Goal: Task Accomplishment & Management: Manage account settings

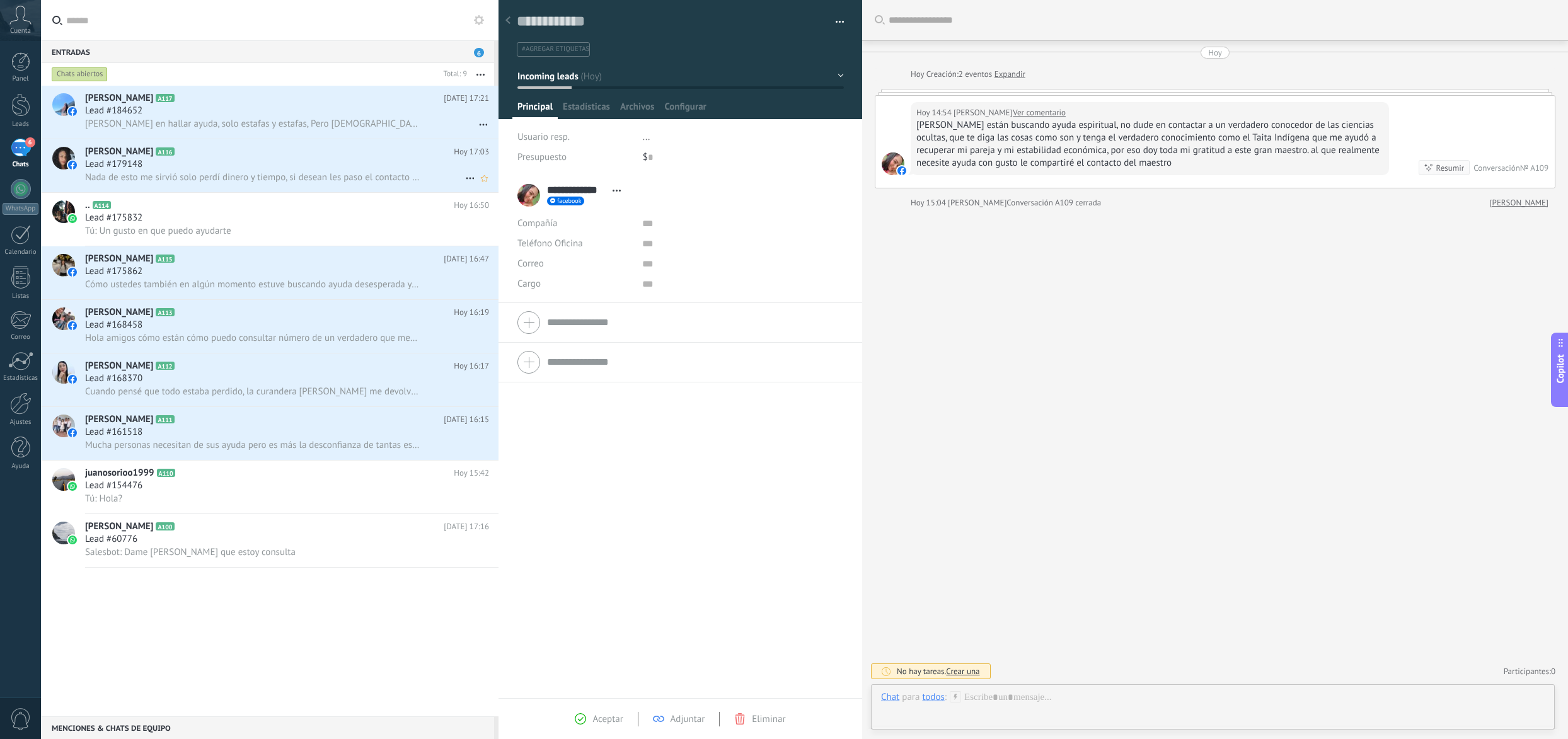
click at [464, 177] on icon at bounding box center [470, 178] width 15 height 15
click at [422, 135] on div at bounding box center [784, 369] width 1568 height 739
click at [463, 126] on icon at bounding box center [470, 124] width 15 height 15
click at [376, 117] on div at bounding box center [784, 369] width 1568 height 739
click at [494, 150] on span "Conversación cerrada" at bounding box center [526, 156] width 86 height 25
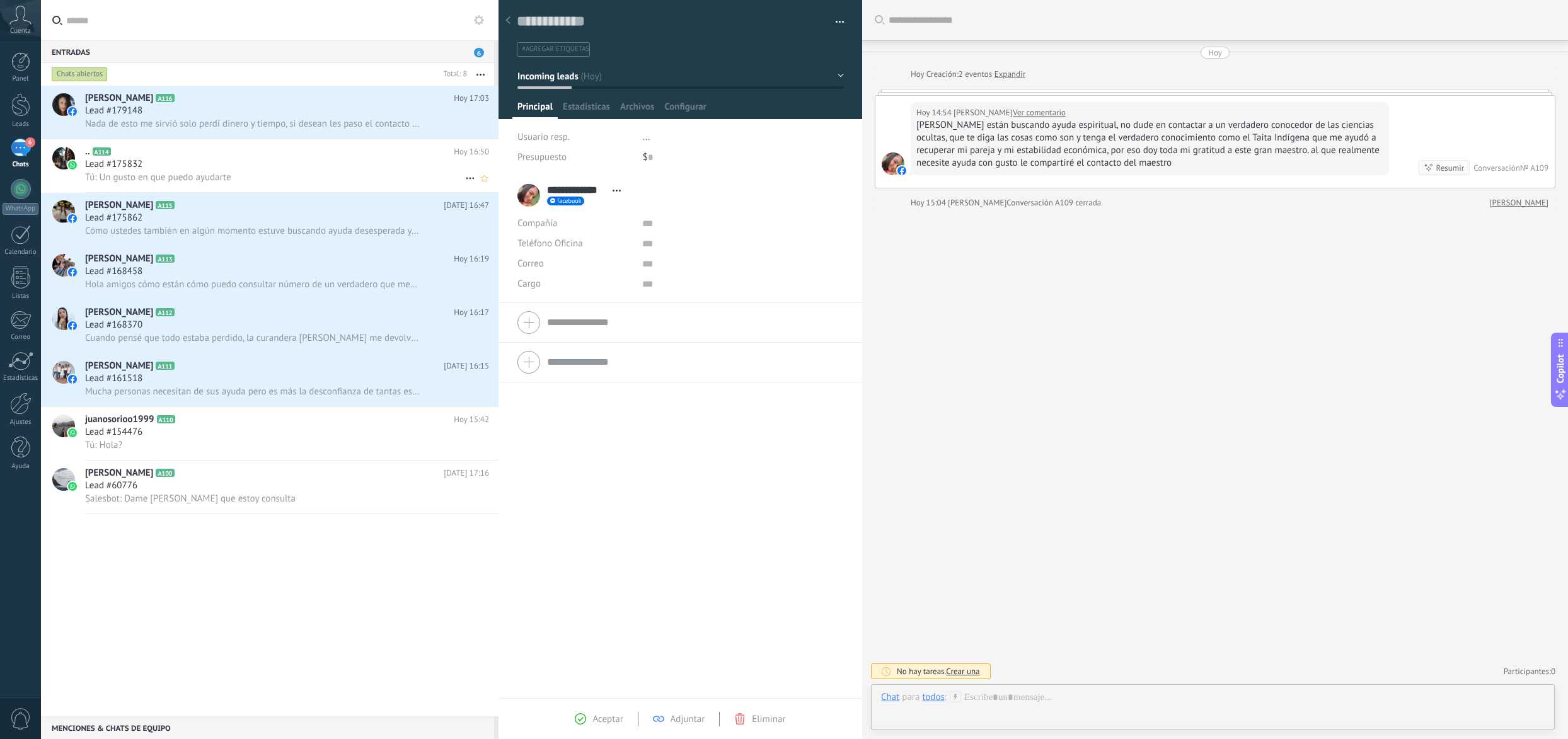
click at [463, 175] on icon at bounding box center [470, 178] width 15 height 15
click at [505, 210] on span "Conversación cerrada" at bounding box center [526, 210] width 86 height 25
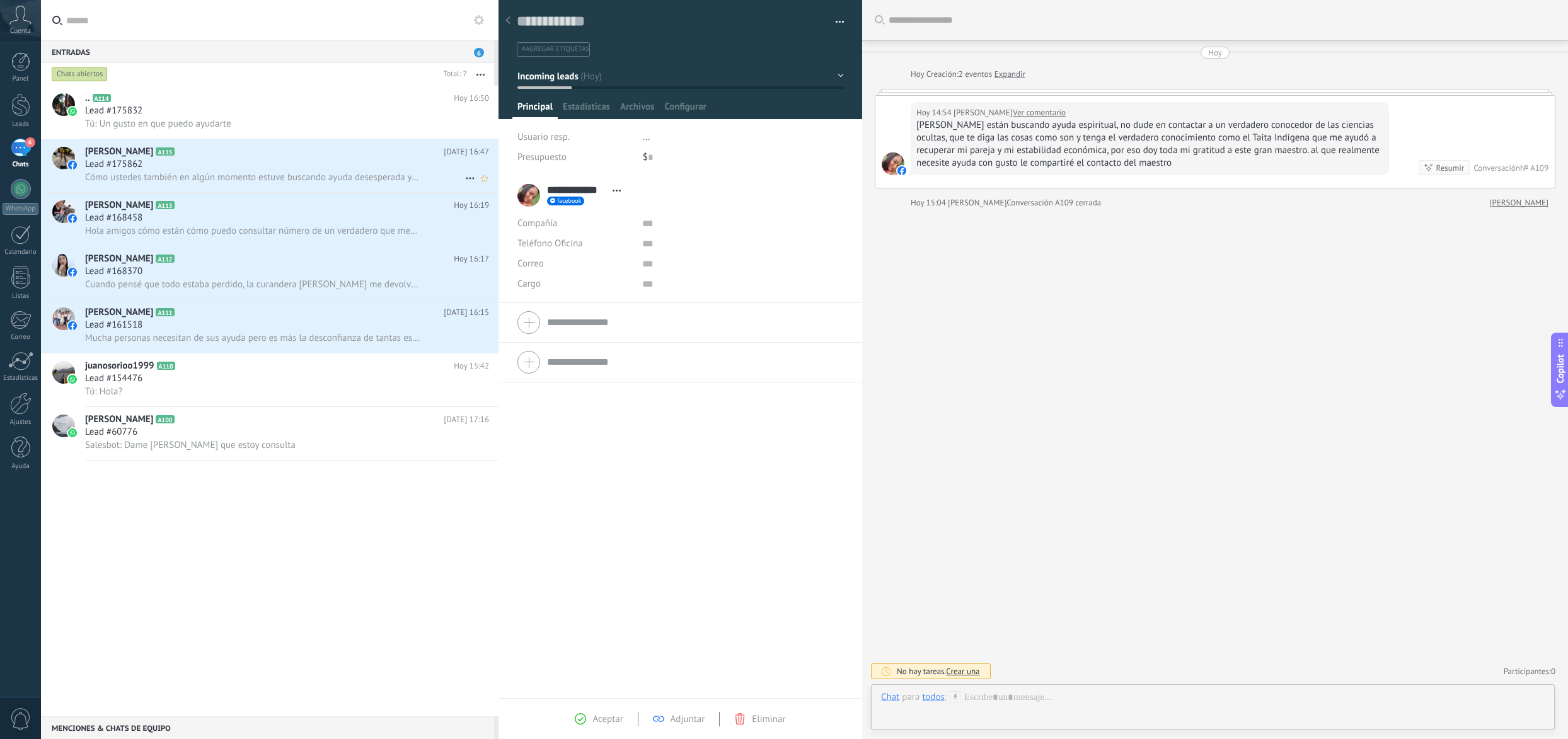
click at [469, 175] on icon at bounding box center [470, 178] width 15 height 15
click at [489, 210] on span "Conversación cerrada" at bounding box center [526, 210] width 86 height 25
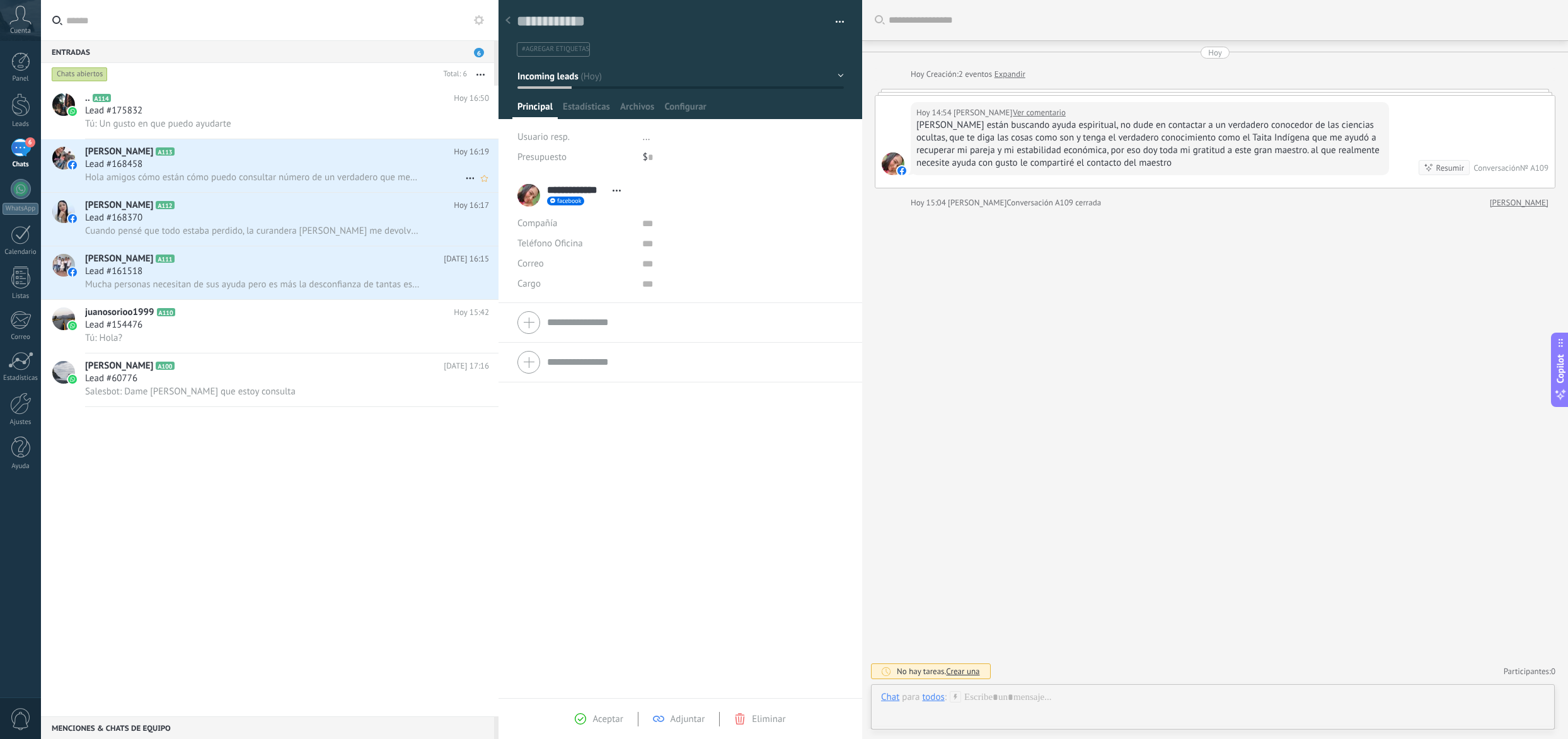
click at [452, 177] on div "Hola amigos cómo están cómo puedo consultar número de un verdadero que me ayudó…" at bounding box center [287, 177] width 404 height 13
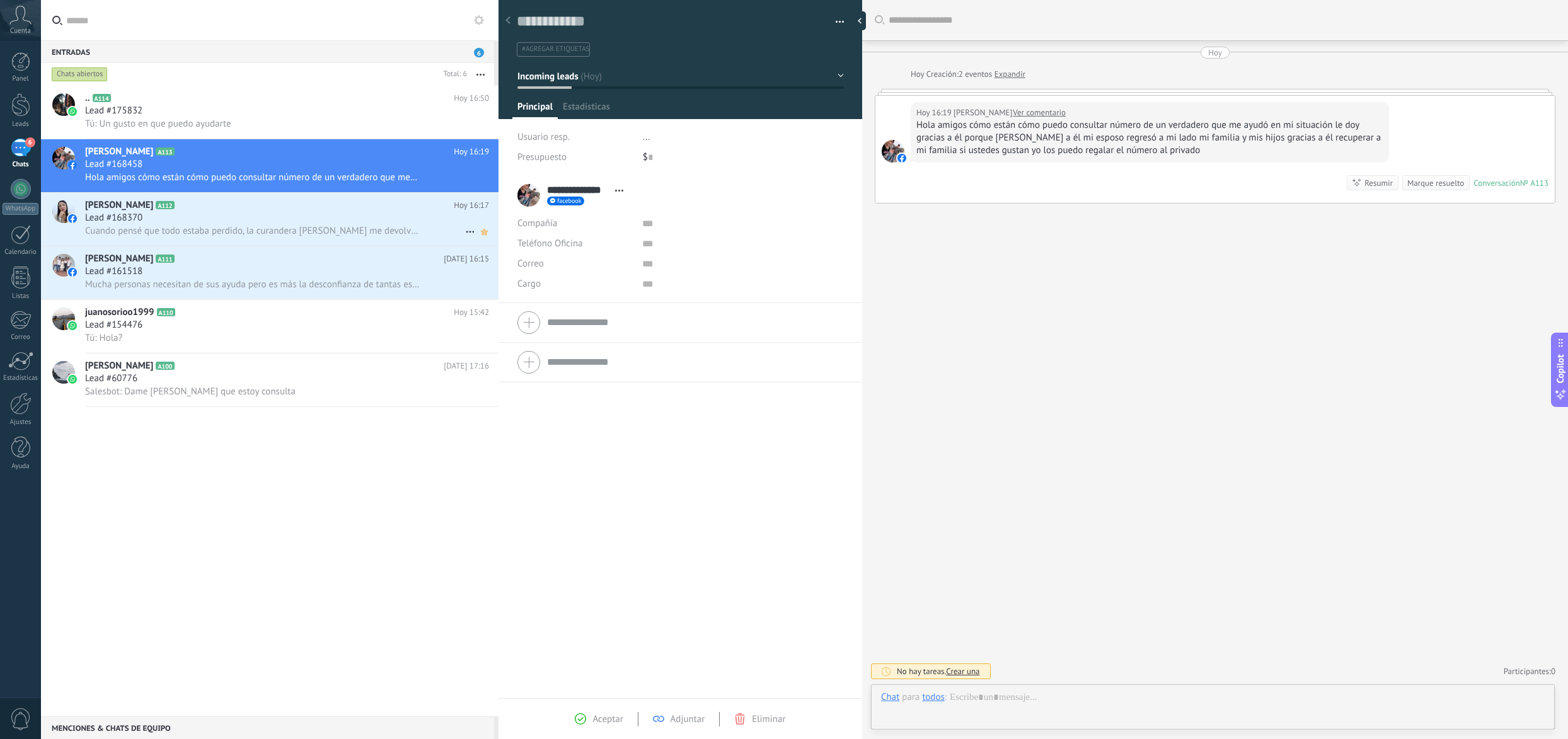
scroll to position [19, 0]
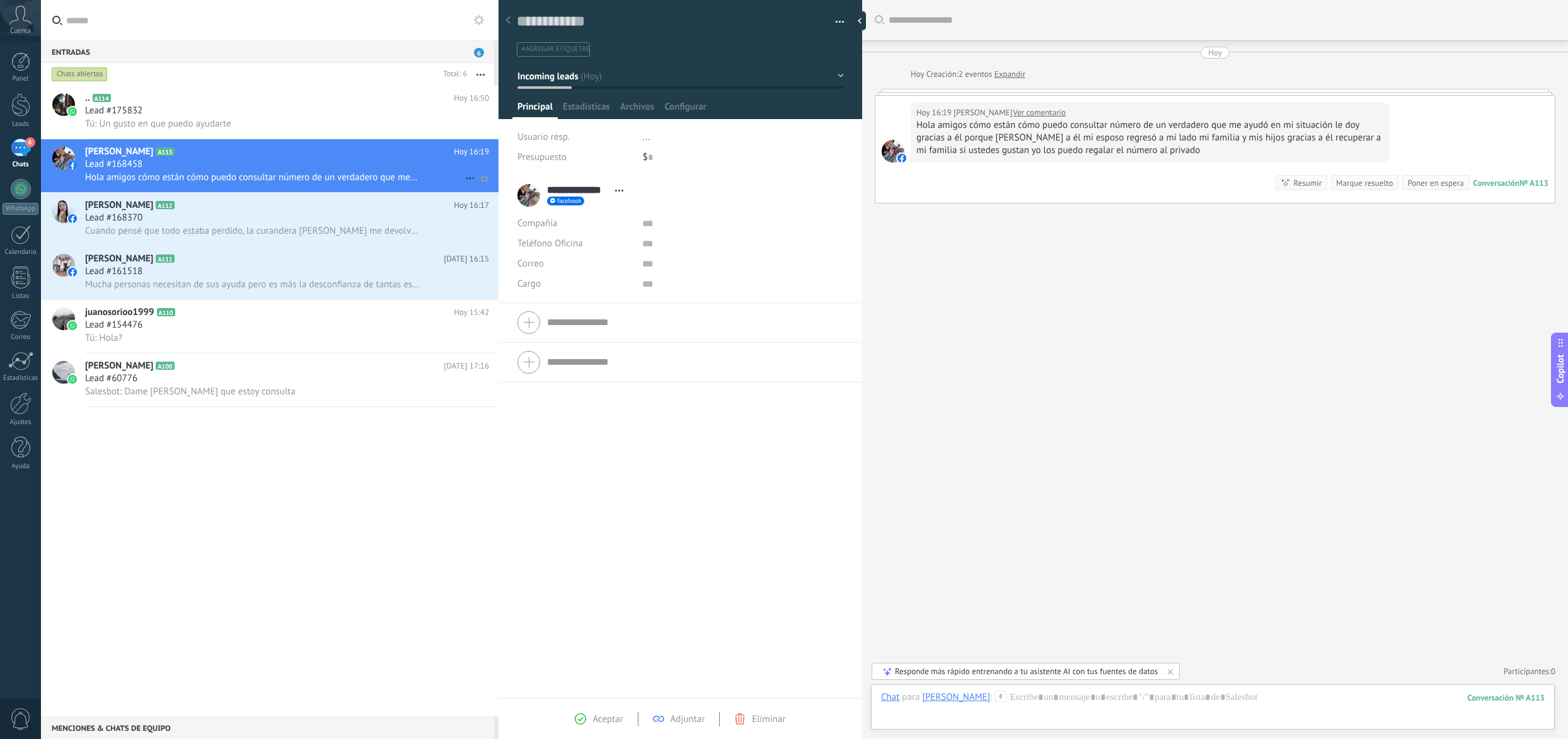
click at [463, 180] on icon at bounding box center [470, 178] width 15 height 15
click at [499, 213] on span "Conversación cerrada" at bounding box center [526, 210] width 86 height 25
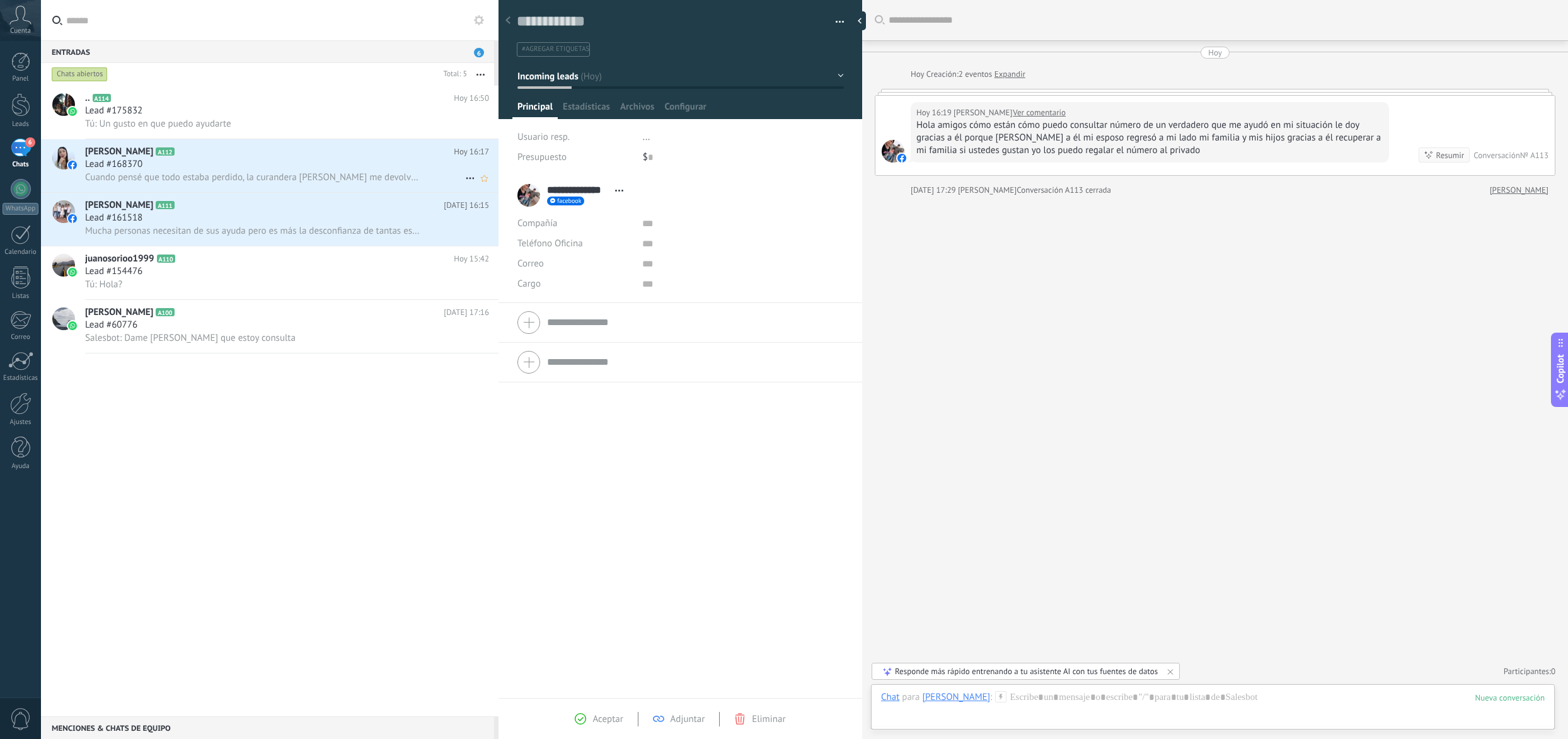
click at [465, 179] on icon at bounding box center [470, 178] width 15 height 15
click at [500, 215] on span "Conversación cerrada" at bounding box center [526, 210] width 86 height 25
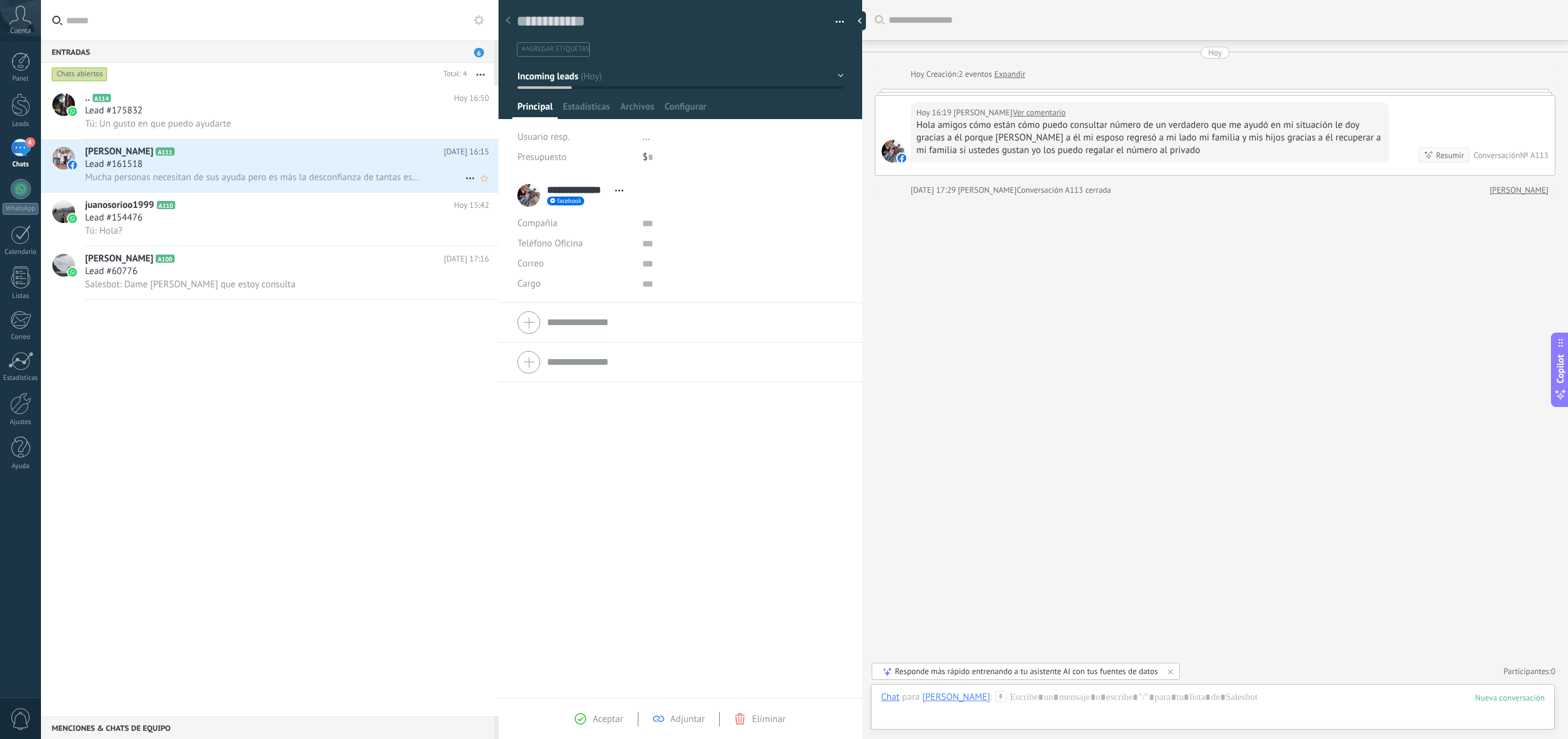
click at [463, 177] on icon at bounding box center [470, 178] width 15 height 15
click at [504, 212] on span "Conversación cerrada" at bounding box center [526, 210] width 86 height 25
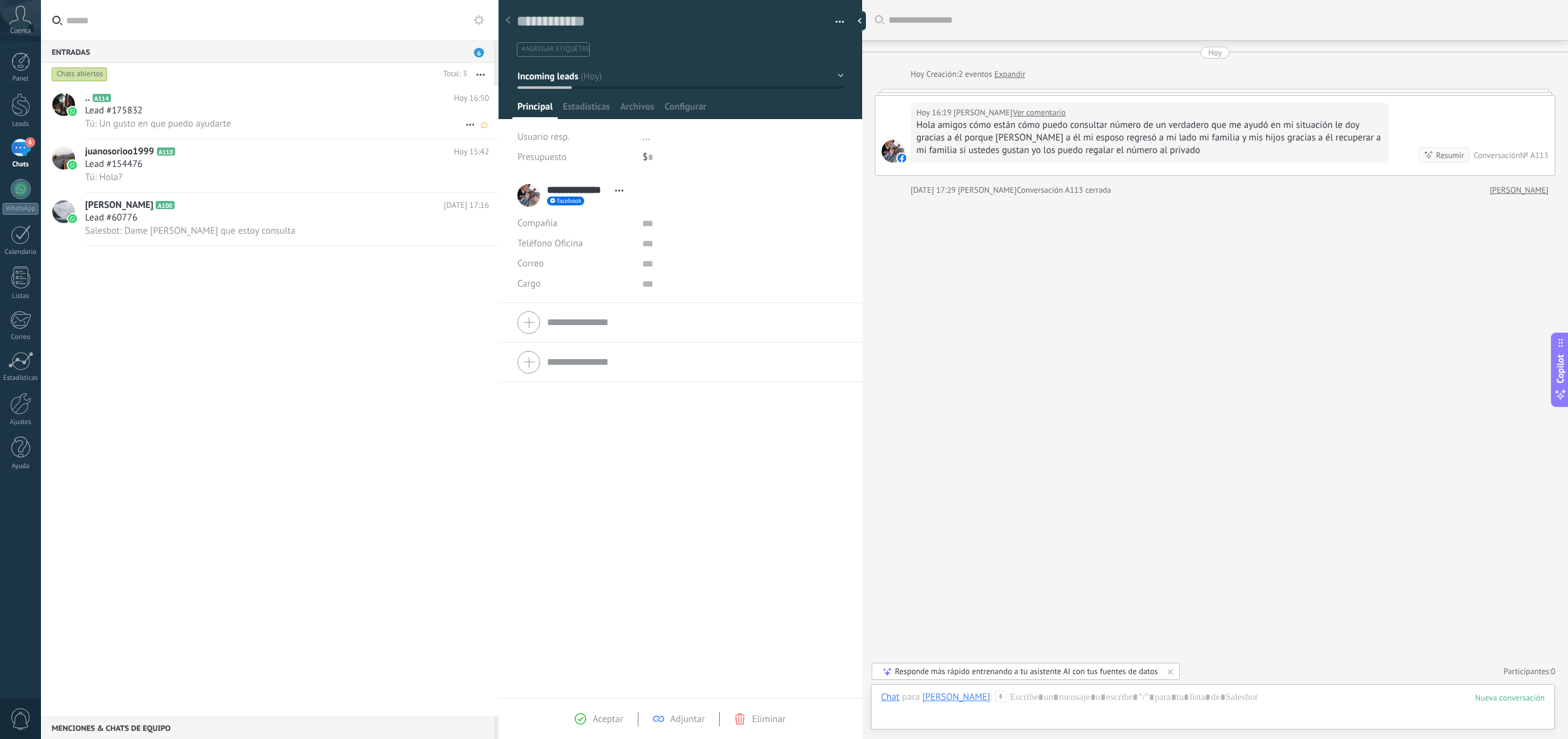
click at [344, 116] on div "Lead #175832" at bounding box center [287, 111] width 404 height 12
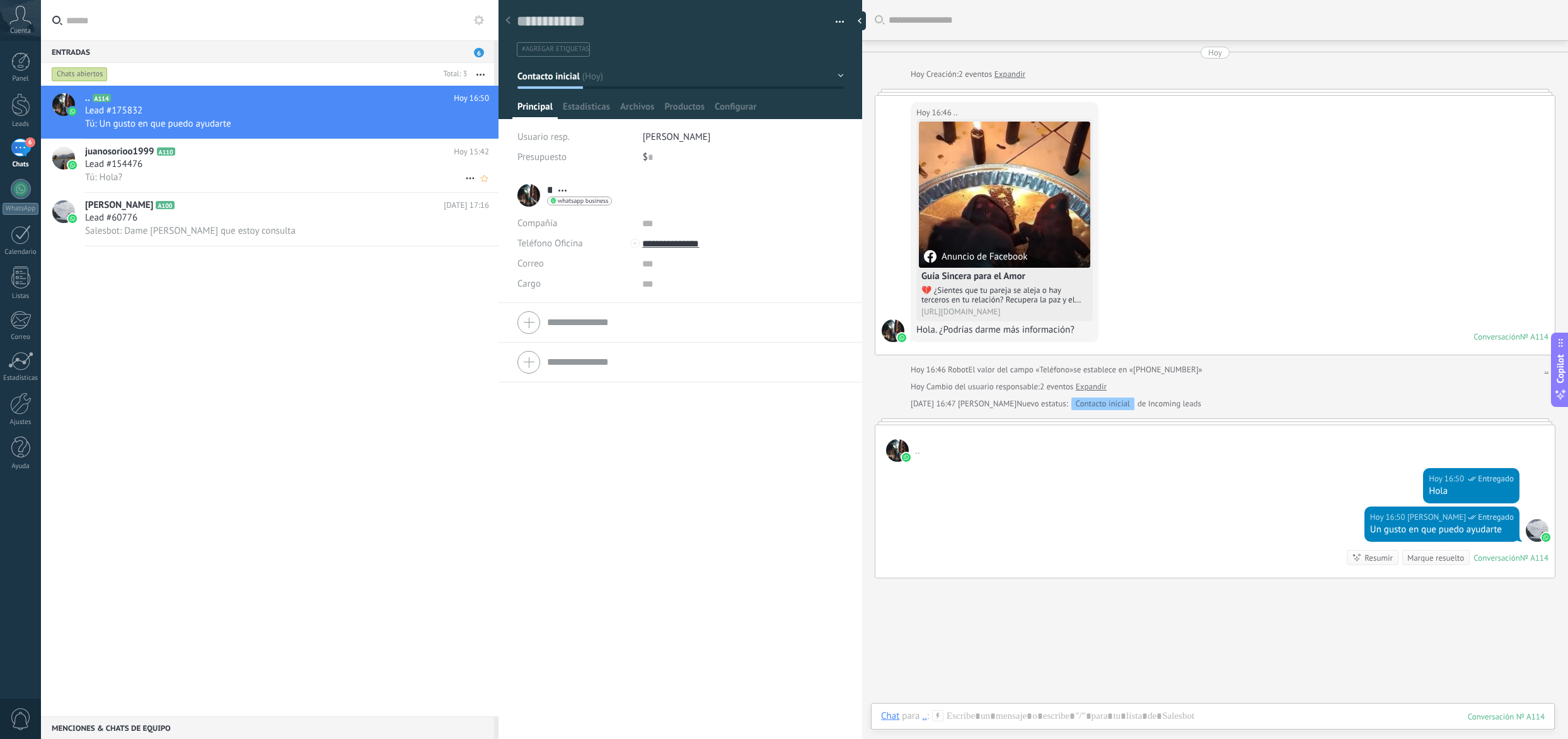
click at [275, 169] on div "Lead #154476" at bounding box center [287, 164] width 404 height 12
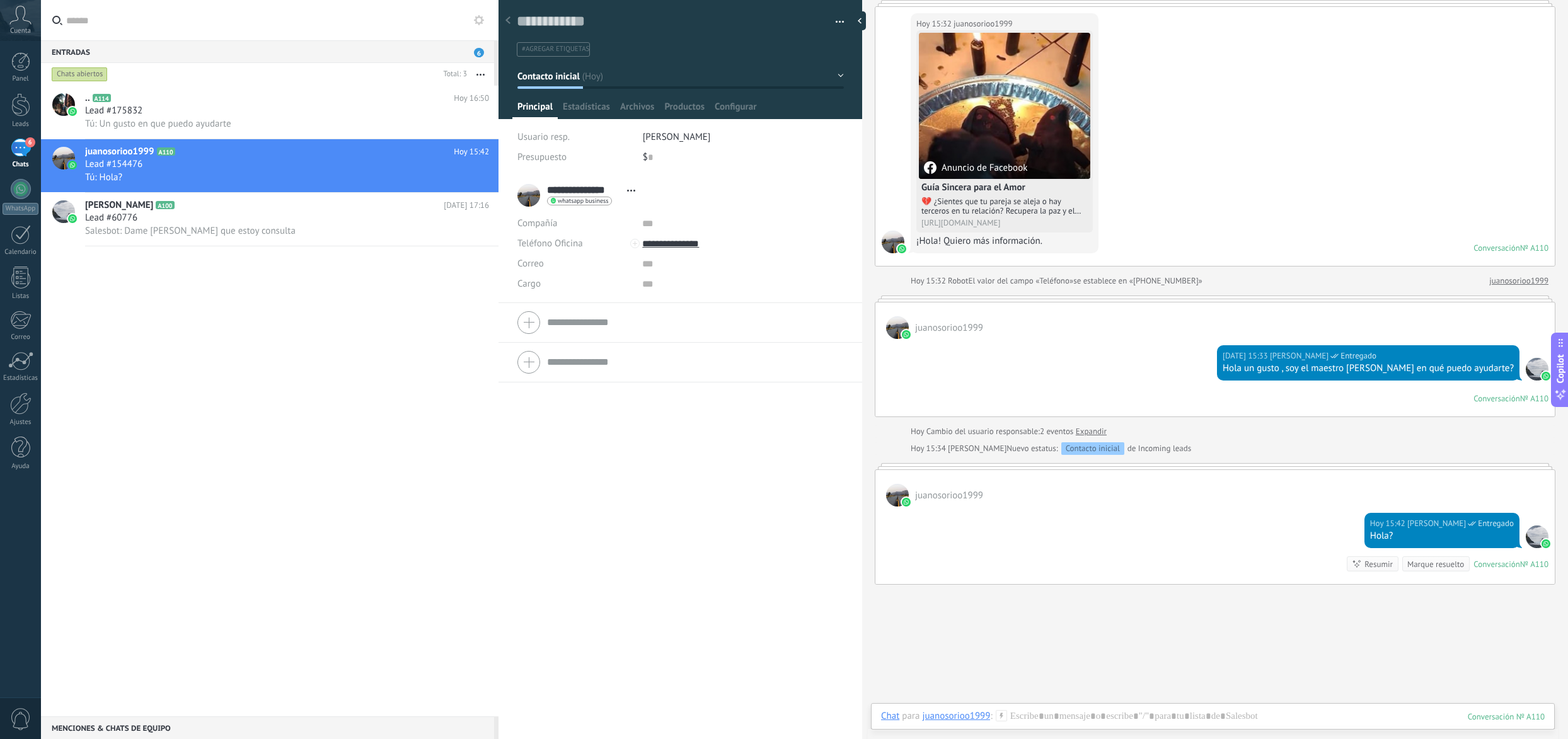
scroll to position [157, 0]
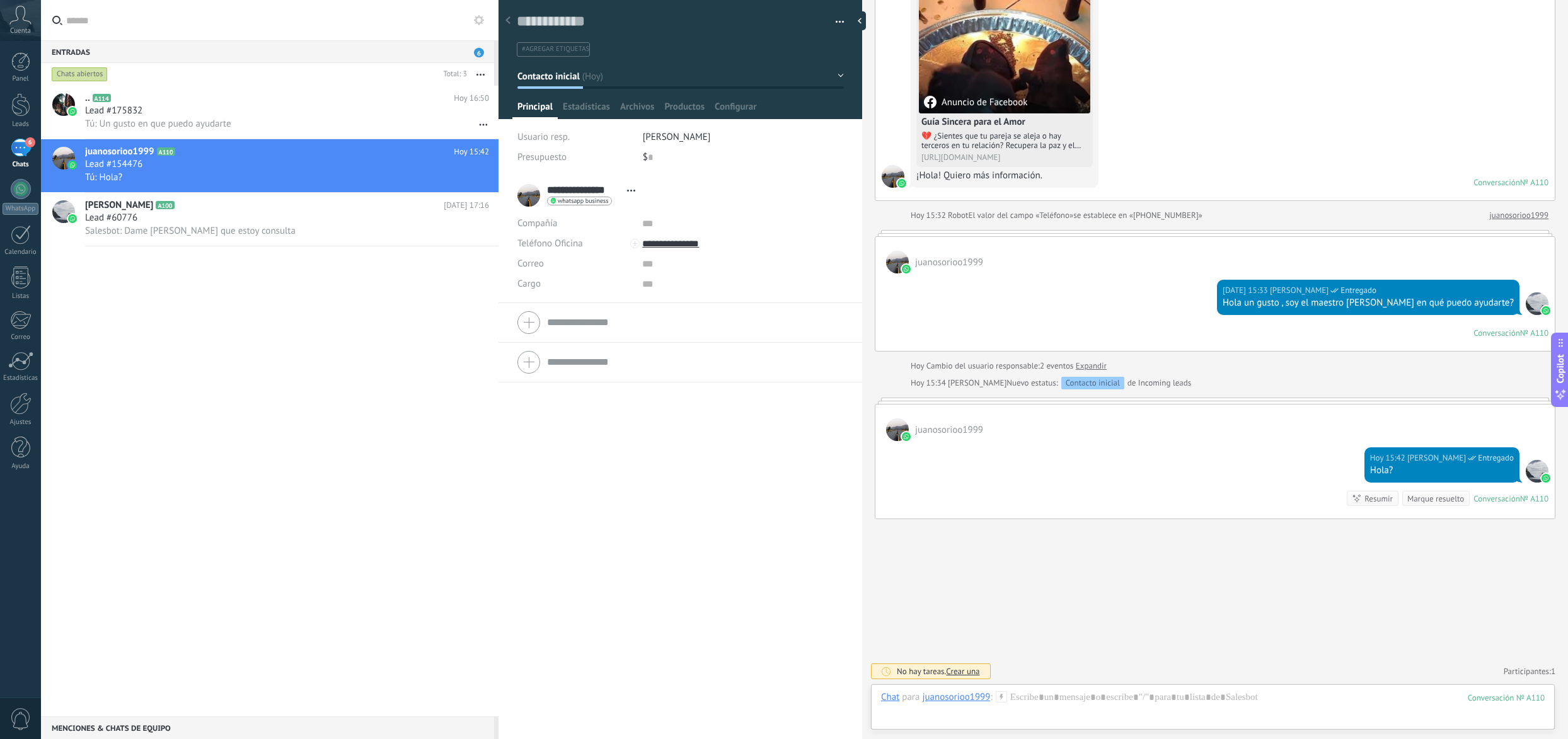
click at [27, 144] on span "6" at bounding box center [30, 142] width 10 height 10
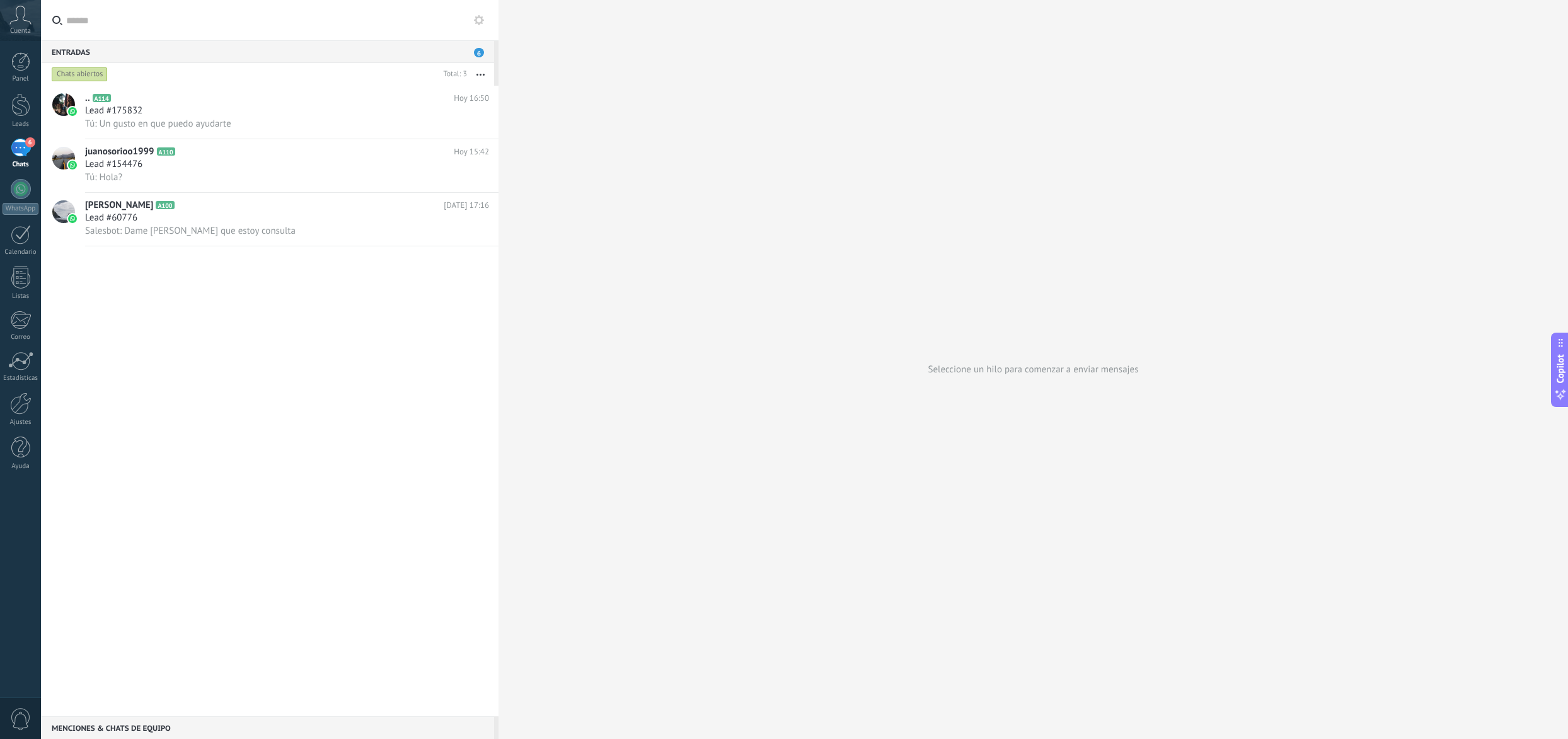
click at [31, 29] on div "Cuenta" at bounding box center [21, 21] width 41 height 41
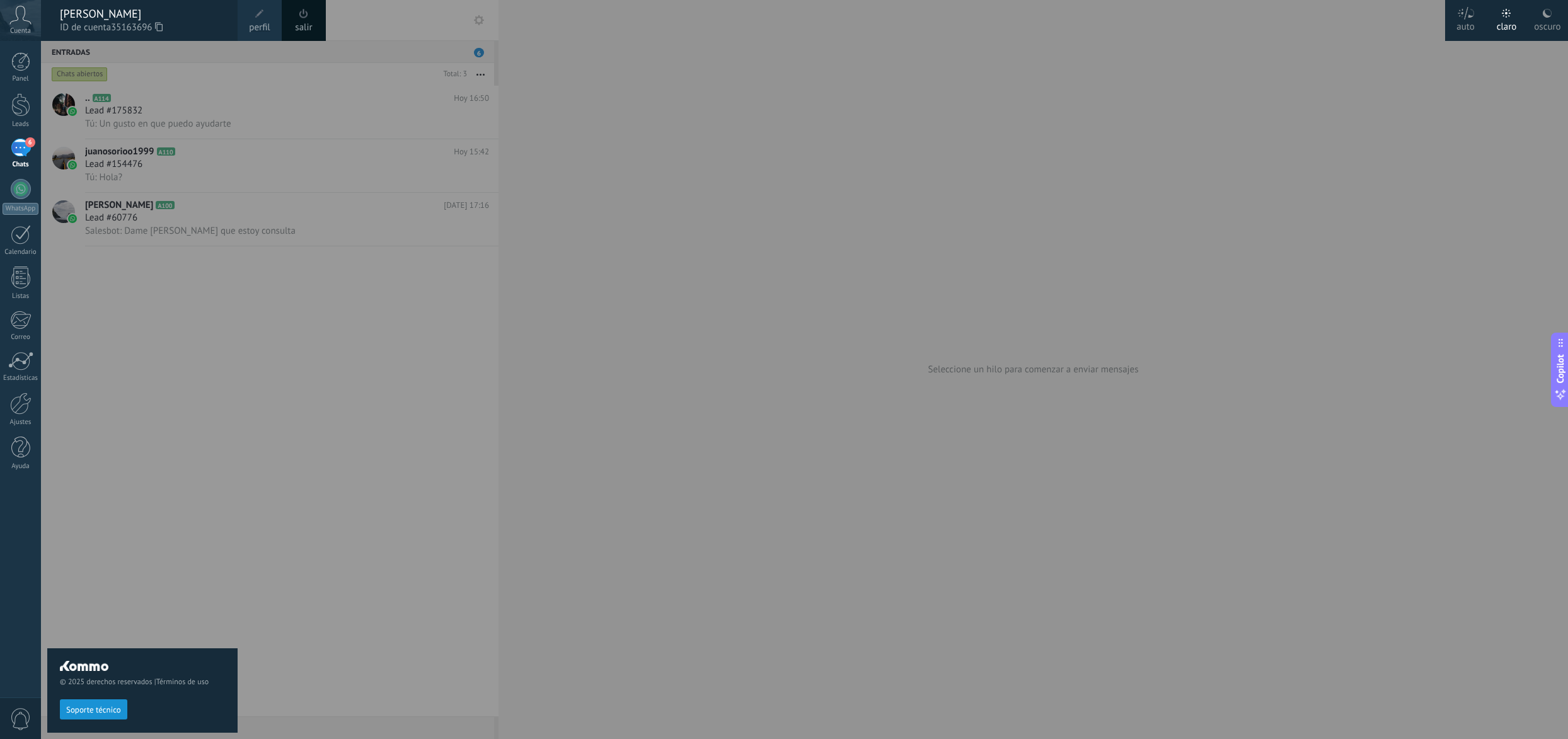
click at [204, 283] on div "© 2025 derechos reservados | Términos de uso Soporte técnico" at bounding box center [142, 390] width 190 height 698
click at [797, 306] on div at bounding box center [825, 369] width 1568 height 739
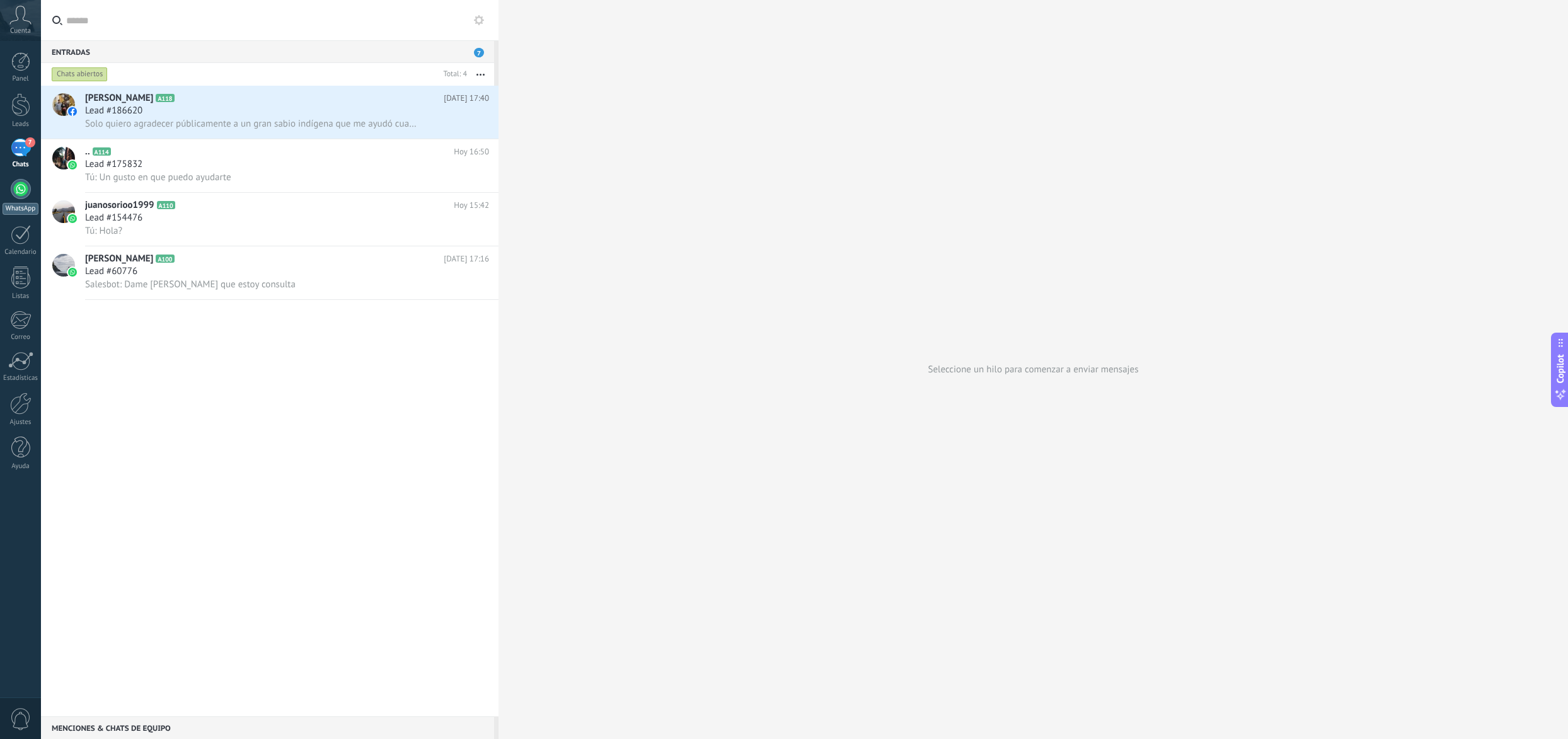
click at [19, 190] on div at bounding box center [21, 188] width 20 height 20
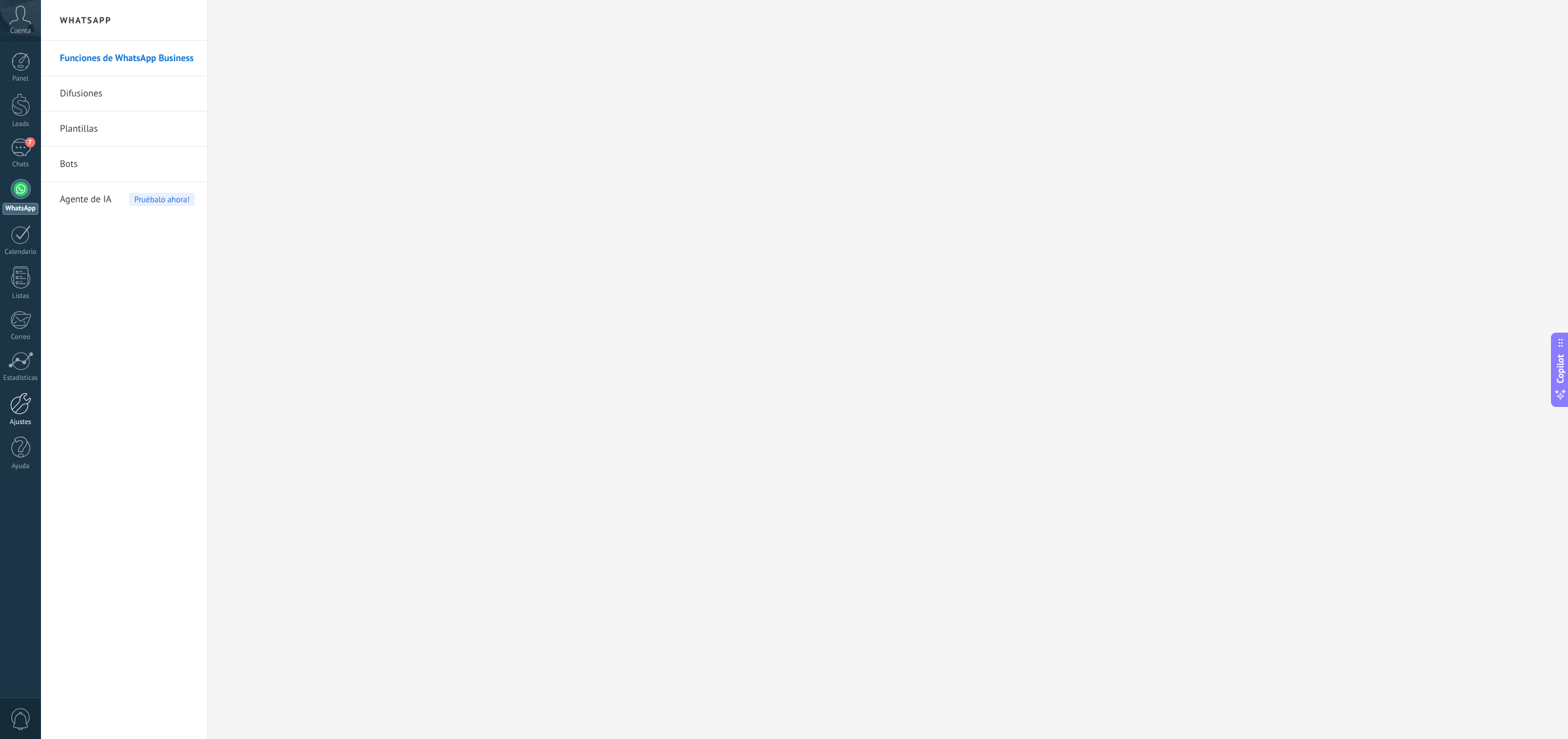
click at [10, 416] on link "Ajustes" at bounding box center [21, 409] width 41 height 34
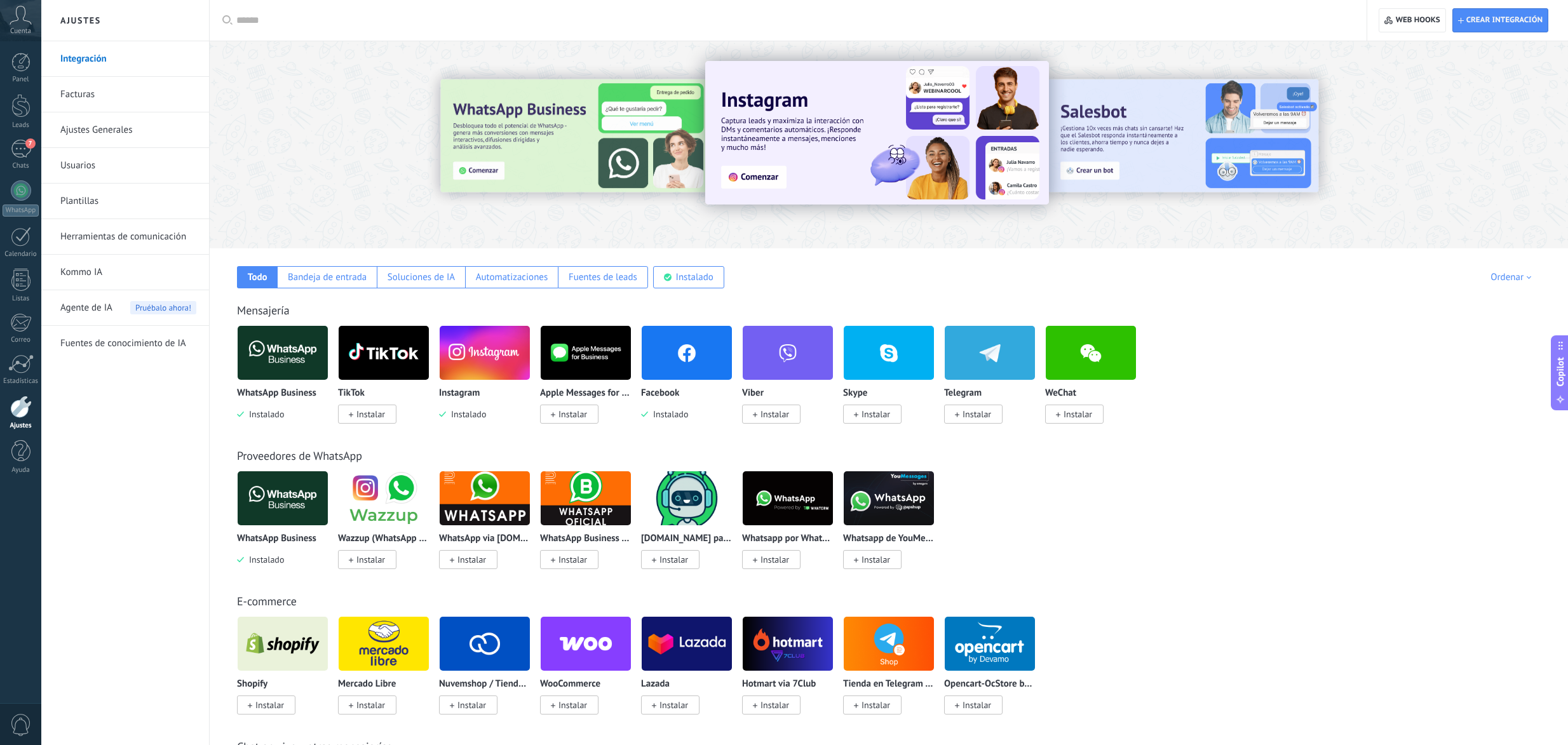
click at [669, 371] on img at bounding box center [687, 353] width 90 height 62
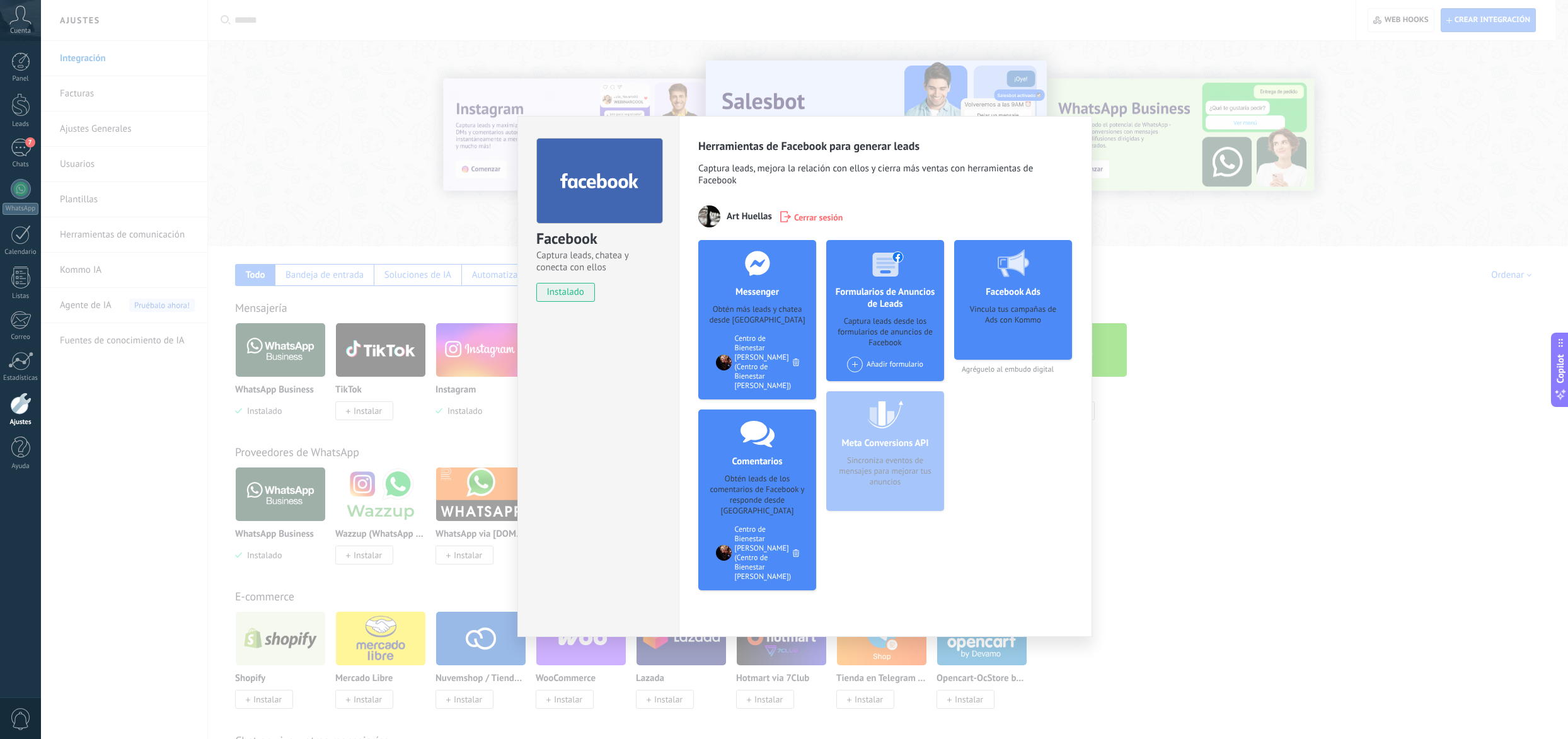
click at [795, 547] on div at bounding box center [796, 553] width 12 height 14
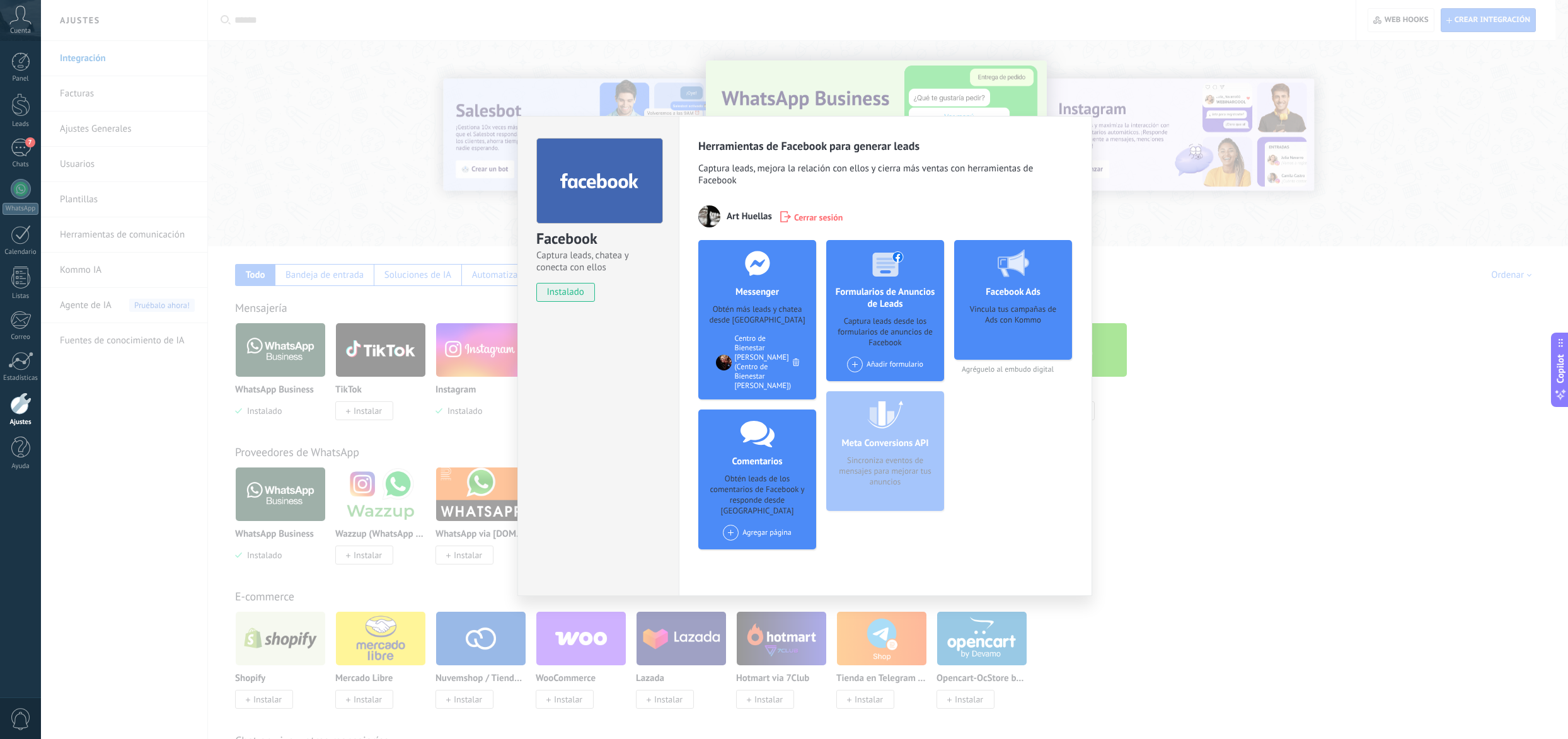
click at [1305, 487] on div "Facebook Captura leads, chatea y conecta con ellos instalado Desinstalar Herram…" at bounding box center [804, 369] width 1527 height 739
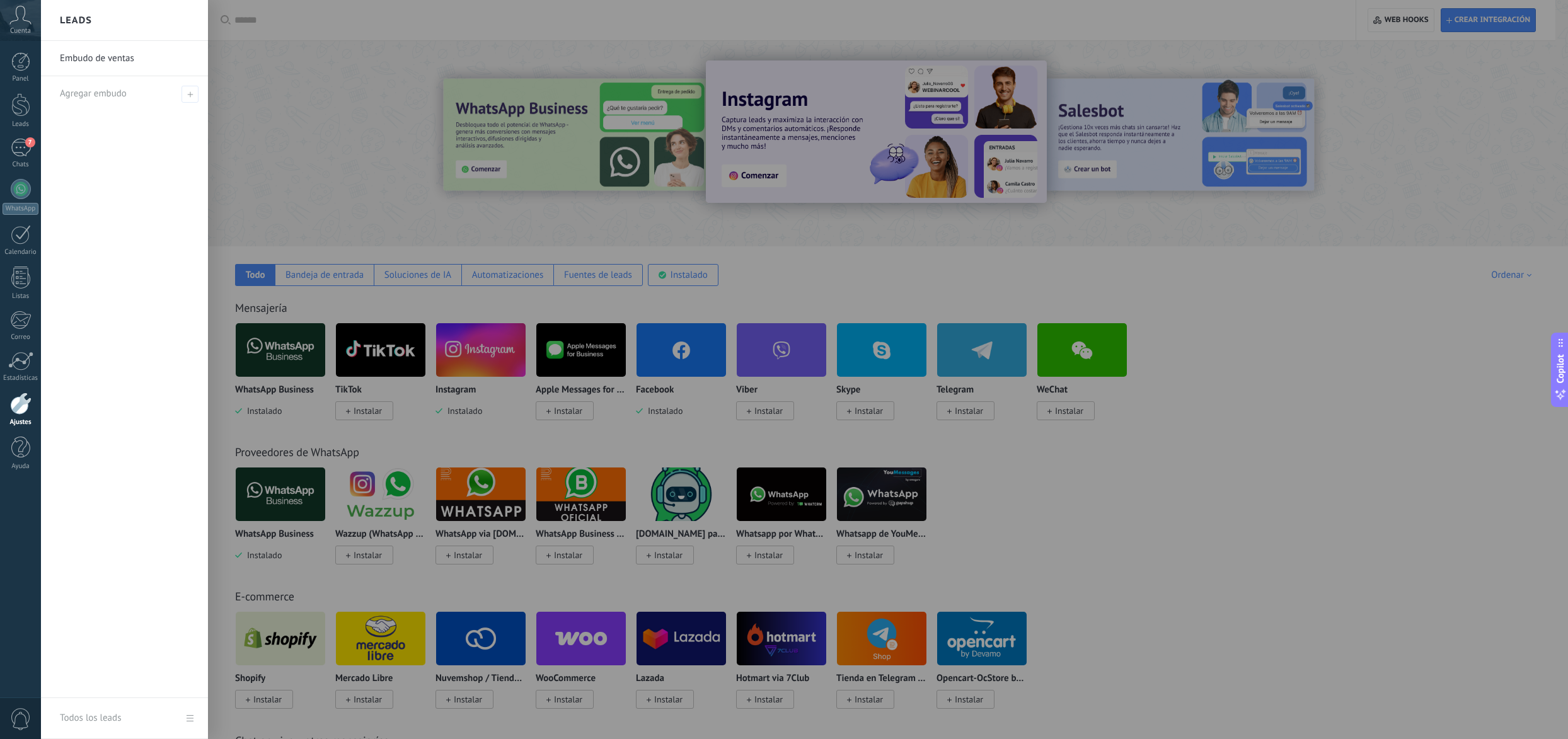
click at [916, 424] on div at bounding box center [825, 369] width 1568 height 739
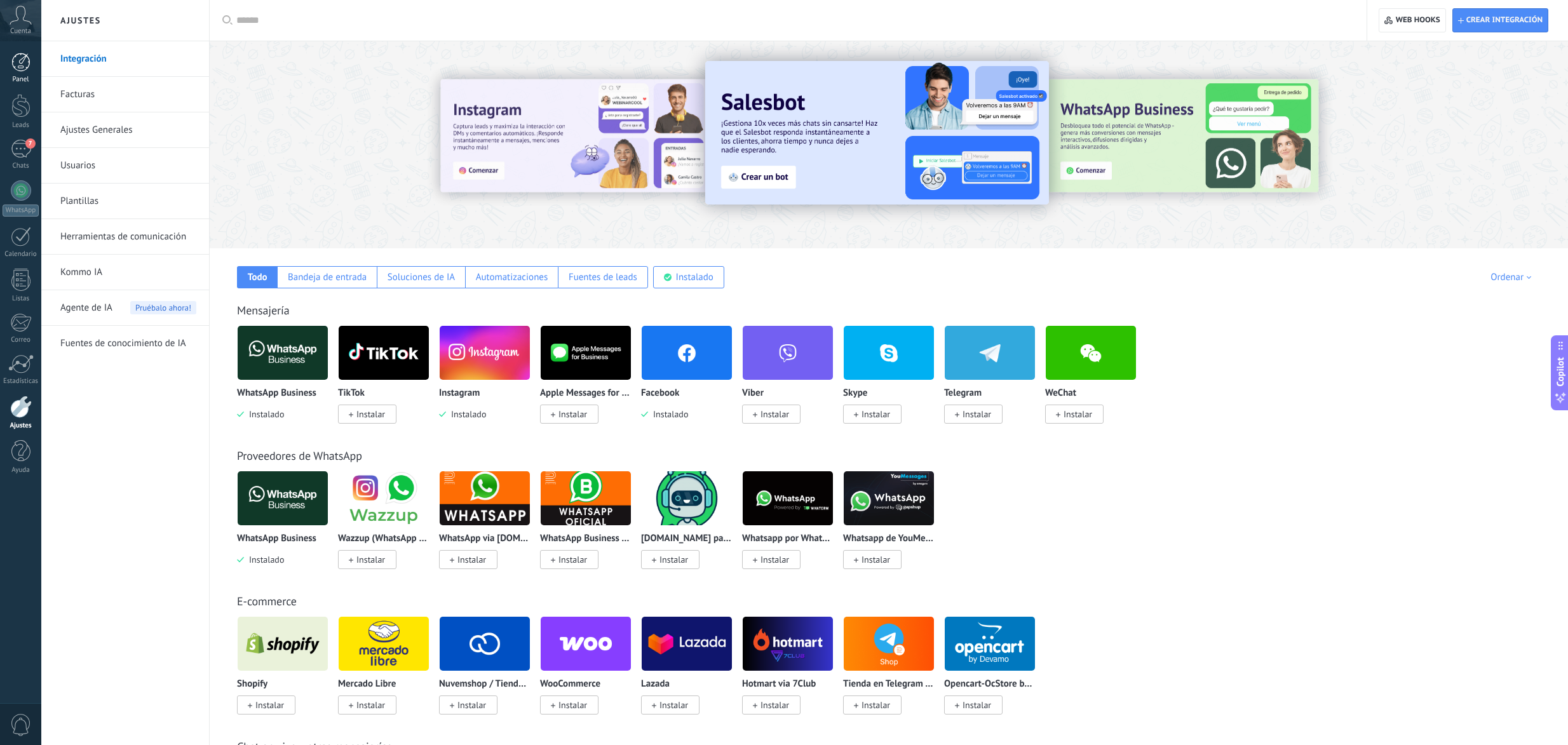
click at [15, 61] on div at bounding box center [20, 62] width 19 height 19
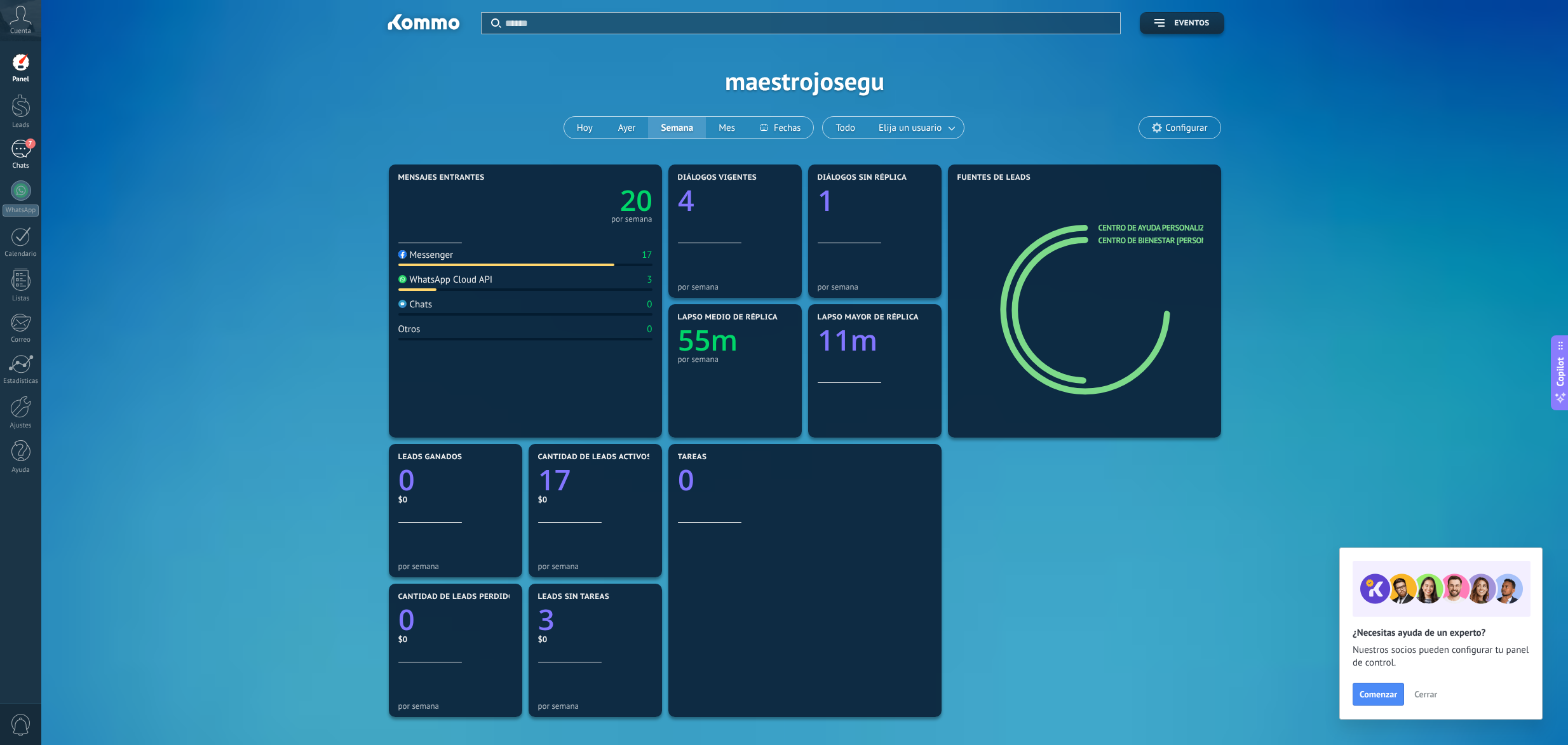
click at [31, 156] on div "7" at bounding box center [21, 149] width 20 height 19
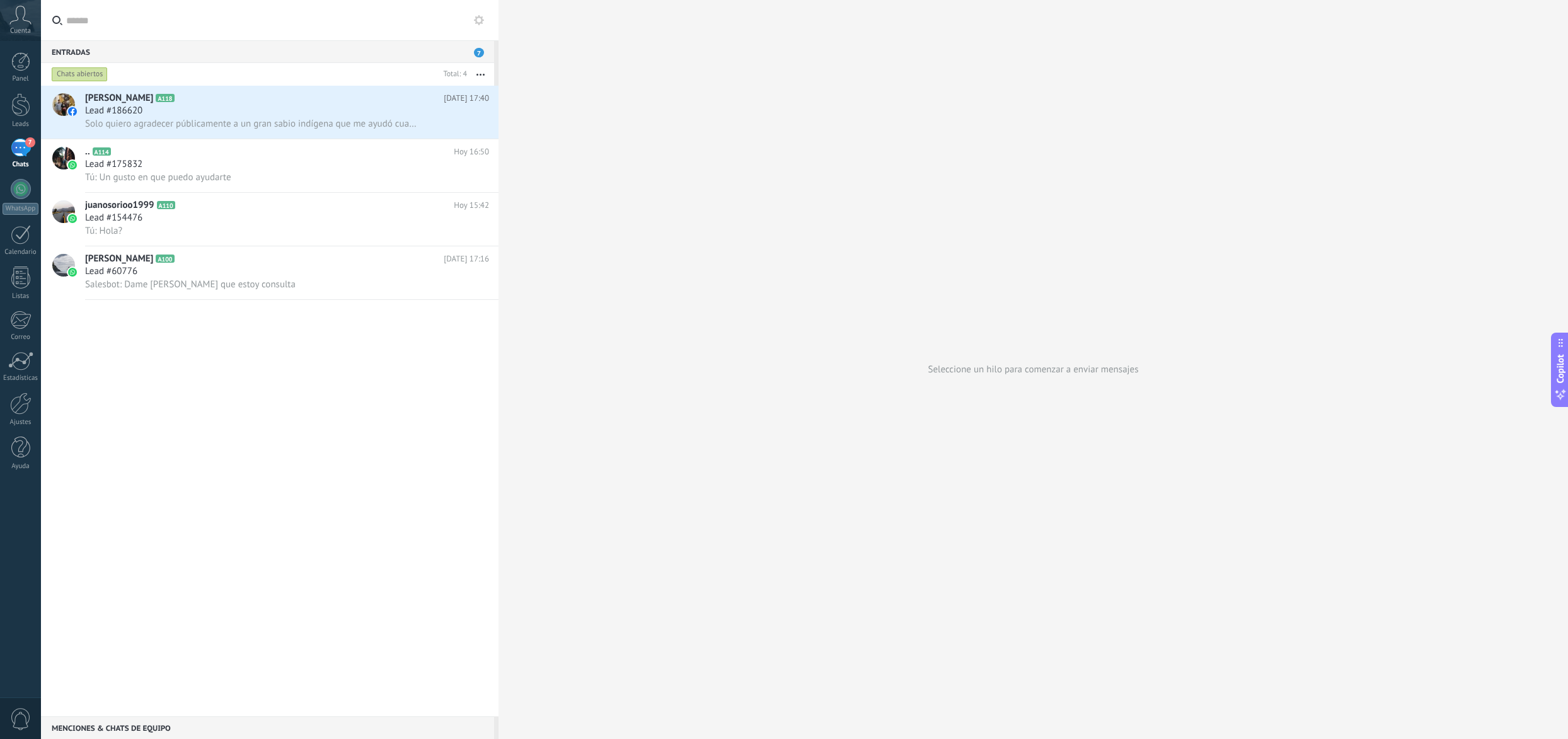
click at [30, 155] on div "7" at bounding box center [21, 148] width 20 height 19
click at [463, 124] on icon at bounding box center [470, 124] width 15 height 15
click at [485, 157] on span "Conversación cerrada" at bounding box center [526, 156] width 86 height 25
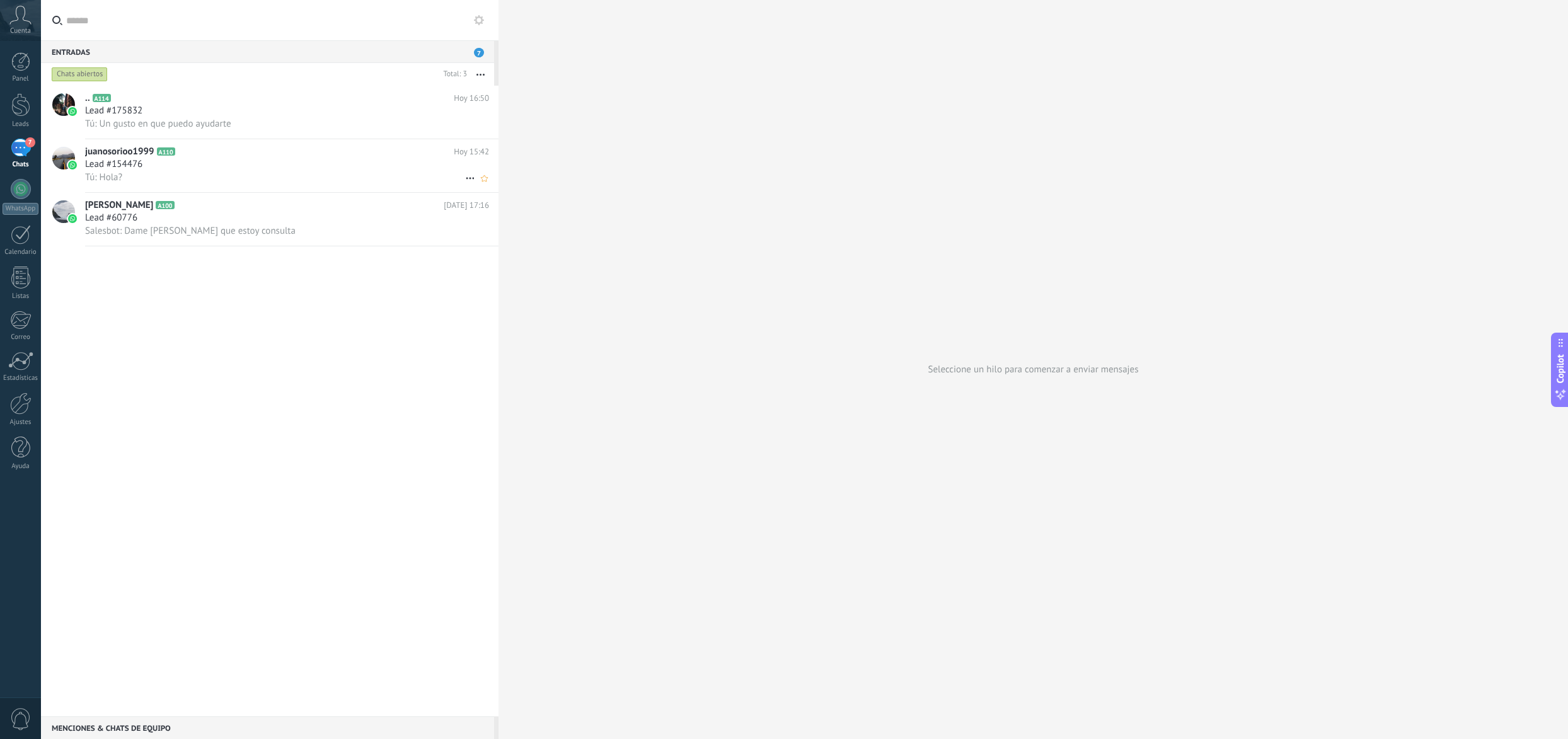
click at [253, 167] on div "Lead #154476" at bounding box center [287, 164] width 404 height 12
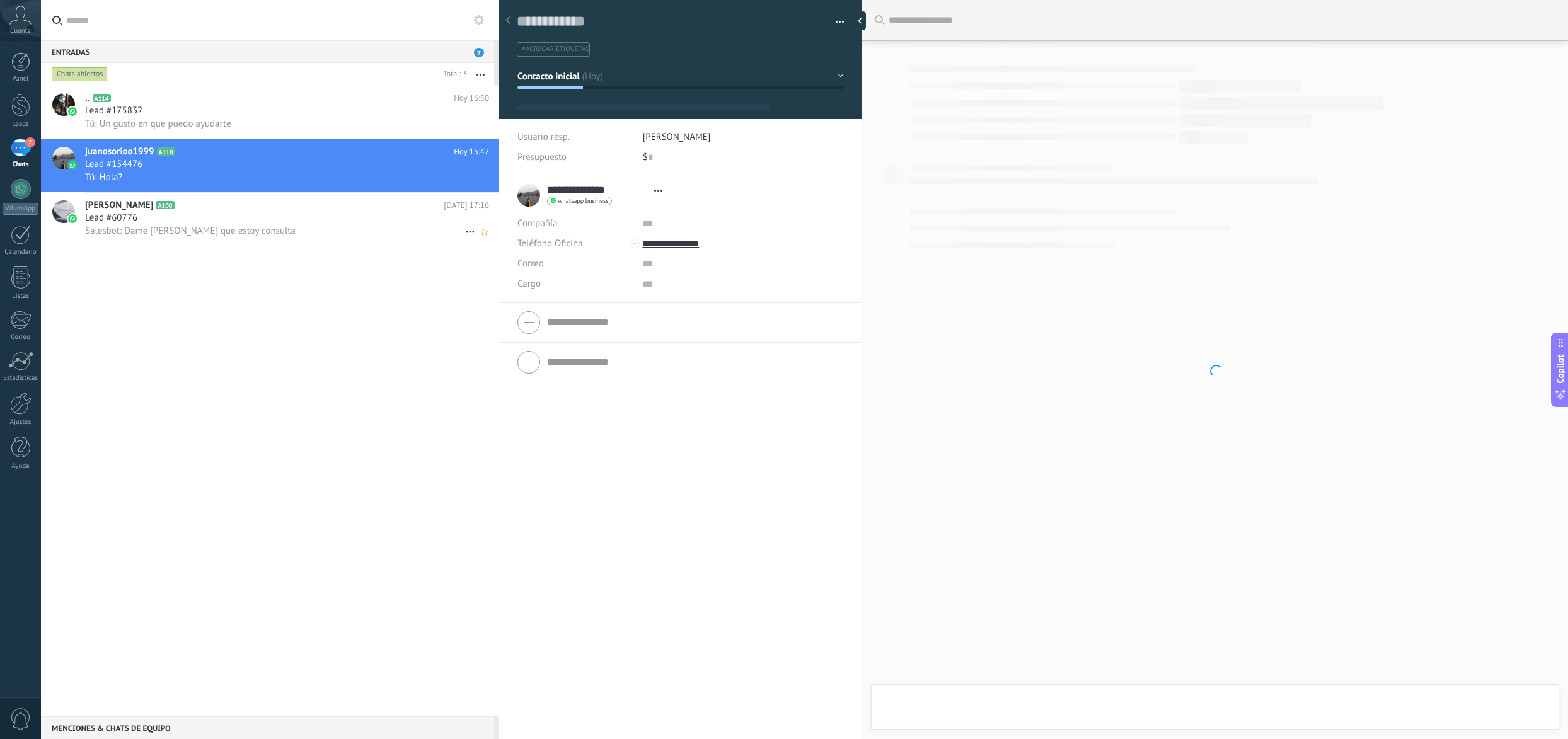
type textarea "**********"
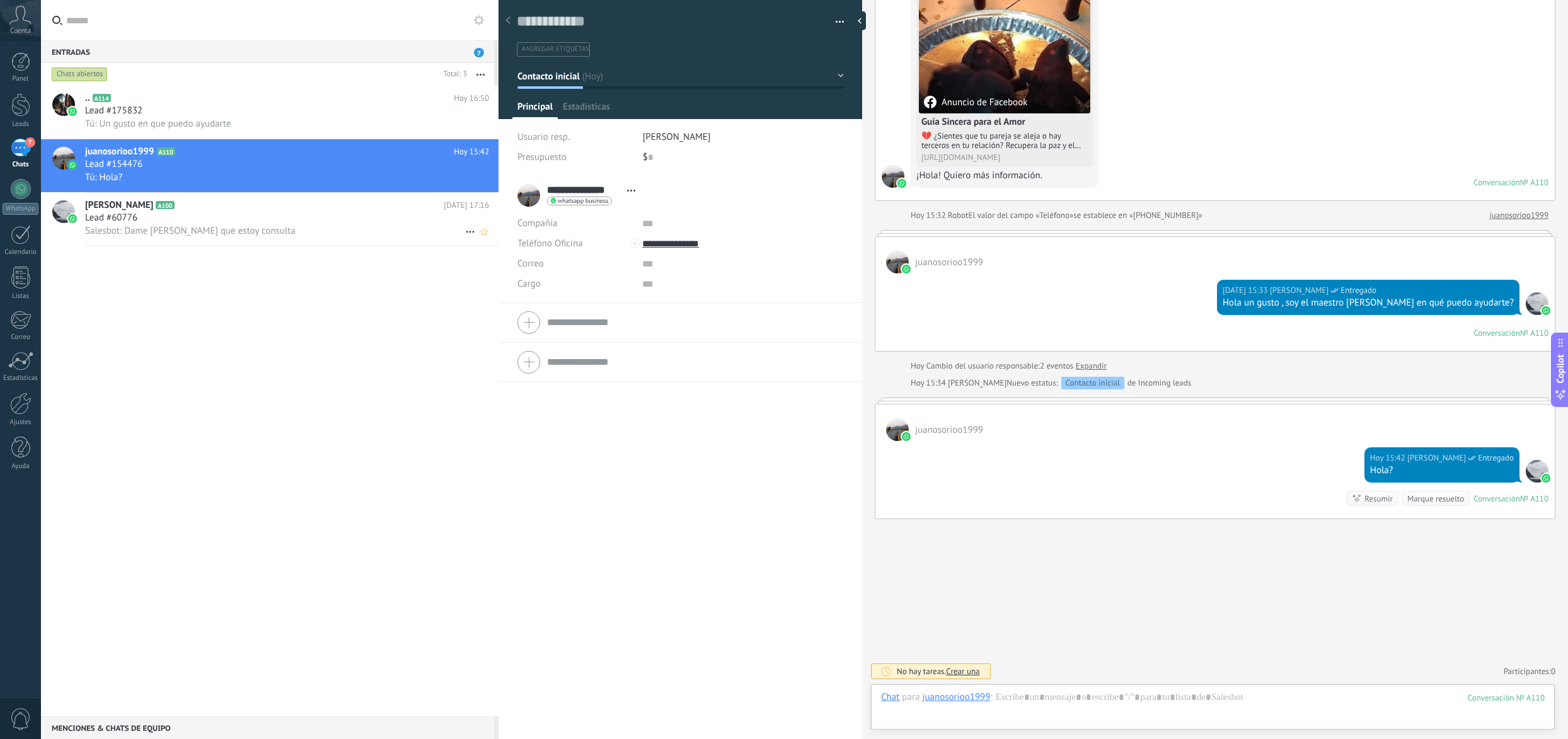
scroll to position [19, 0]
click at [600, 190] on input "**********" at bounding box center [584, 190] width 74 height 12
click at [593, 107] on span "Estadísticas" at bounding box center [586, 110] width 47 height 19
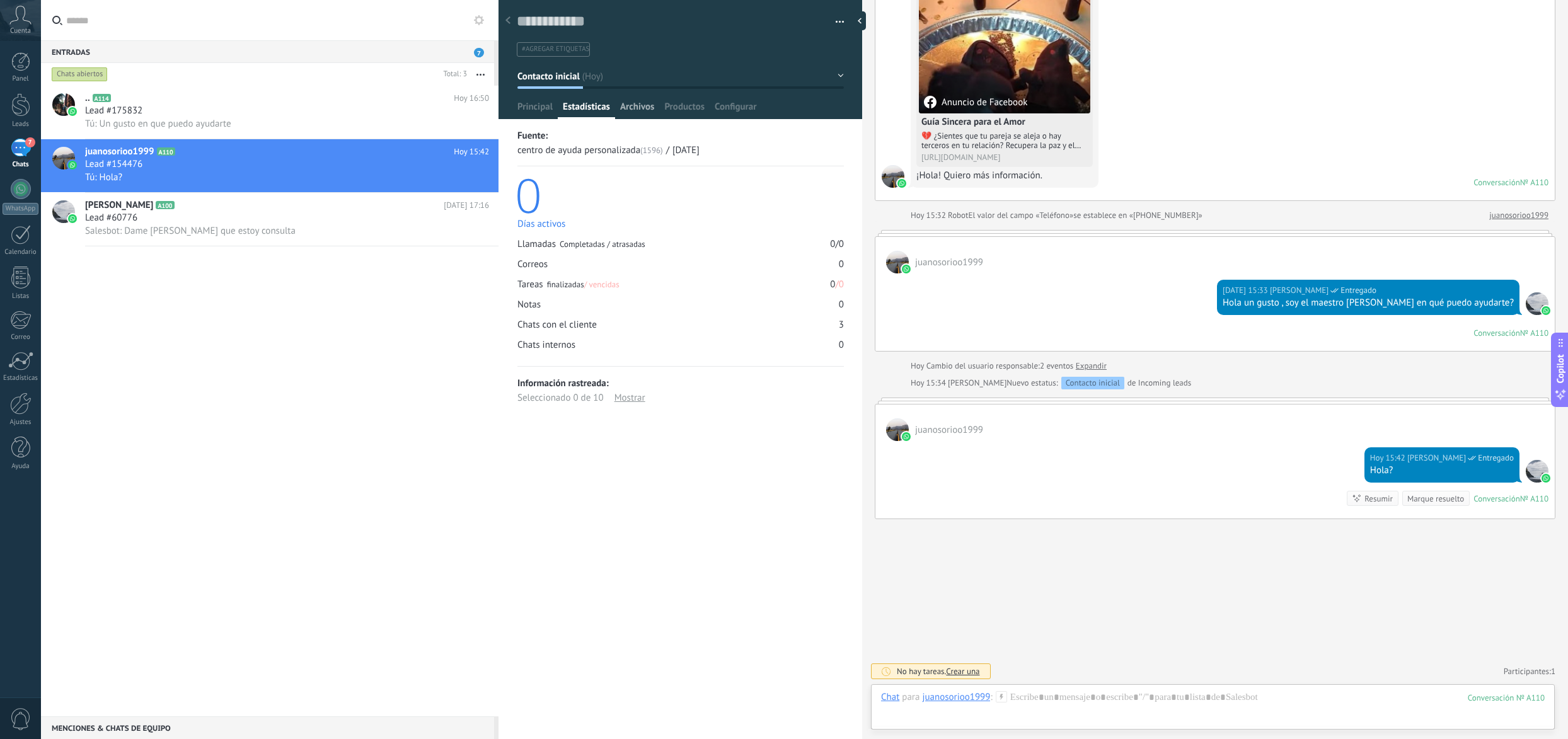
click at [644, 103] on span "Archivos" at bounding box center [637, 110] width 34 height 19
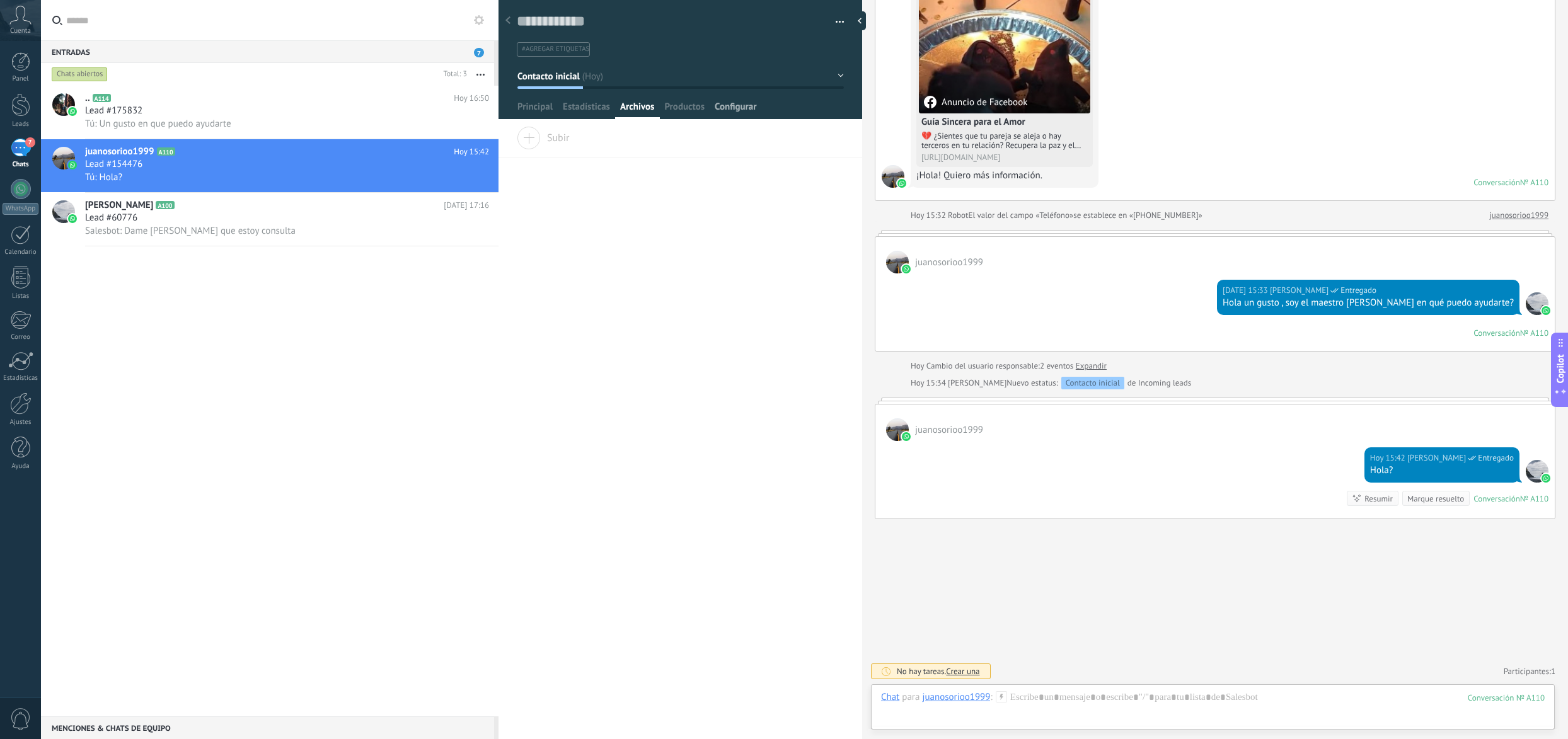
click at [741, 104] on span "Configurar" at bounding box center [735, 110] width 41 height 19
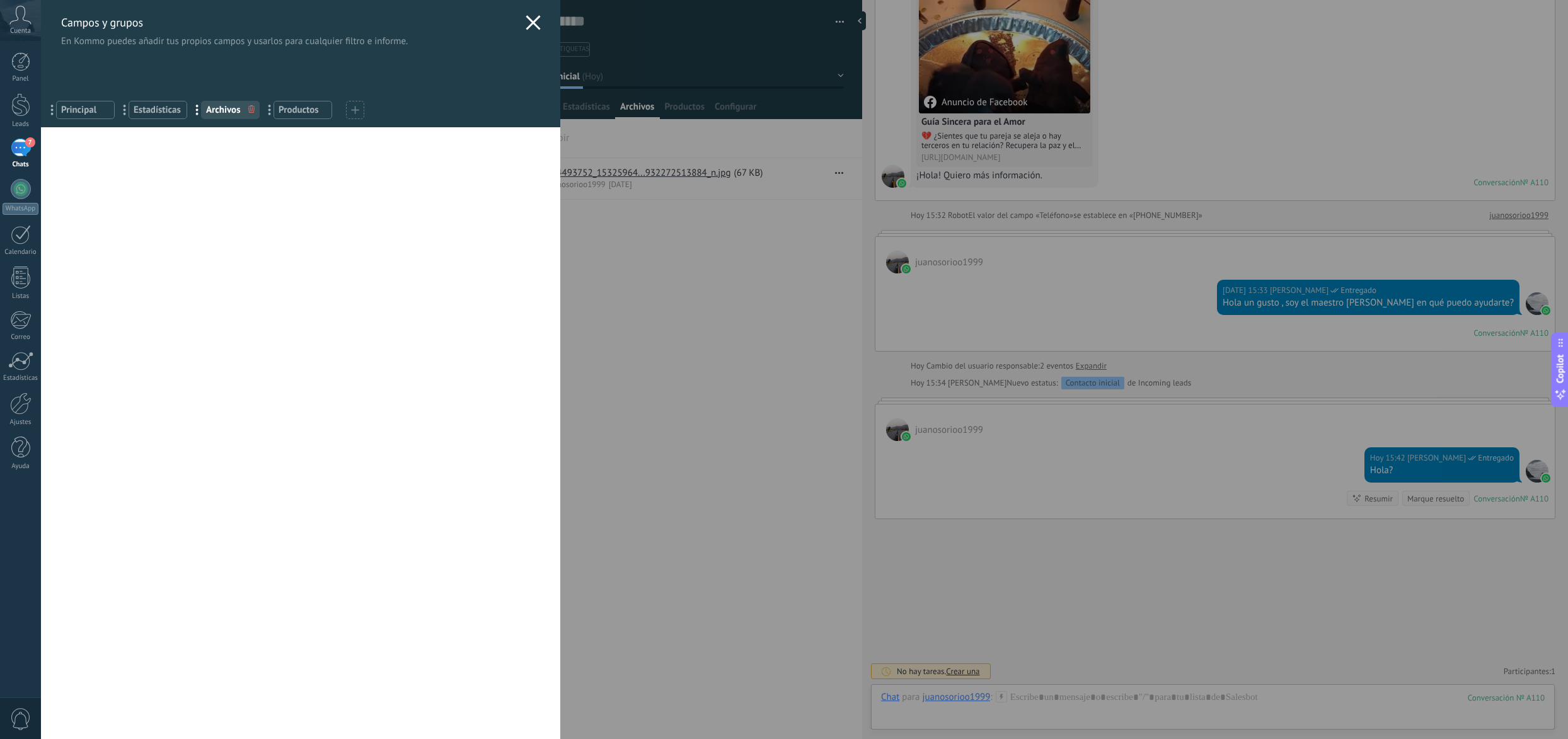
click at [529, 11] on div "Campos y grupos En Kommo puedes añadir tus propios campos y usarlos para cualqu…" at bounding box center [300, 23] width 519 height 47
click at [528, 21] on use at bounding box center [532, 22] width 14 height 14
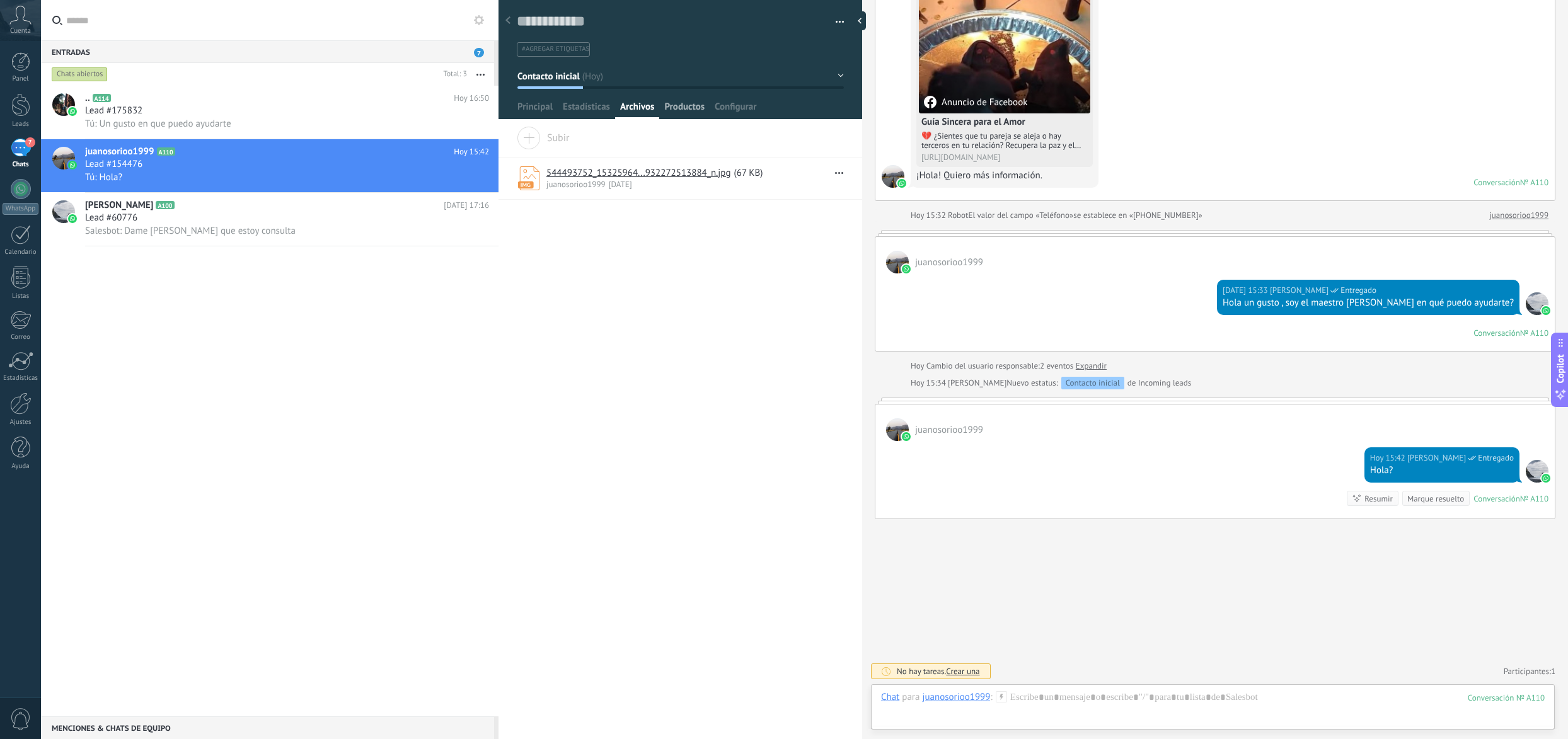
click at [686, 115] on span "Productos" at bounding box center [684, 110] width 41 height 19
click at [731, 109] on span "Configurar" at bounding box center [735, 110] width 41 height 19
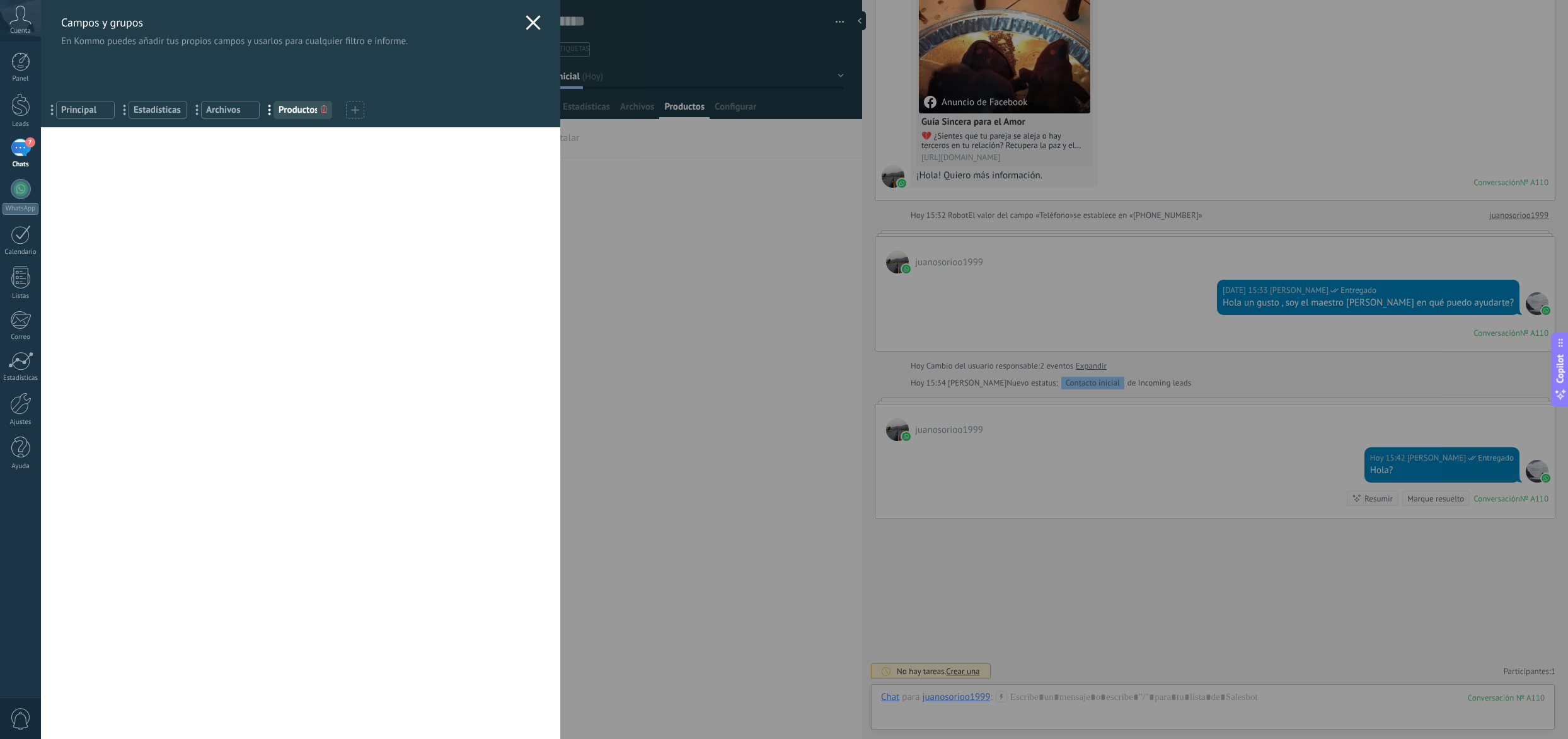
click at [518, 24] on div "Campos y grupos En Kommo puedes añadir tus propios campos y usarlos para cualqu…" at bounding box center [300, 23] width 519 height 47
click at [533, 24] on icon at bounding box center [533, 23] width 15 height 15
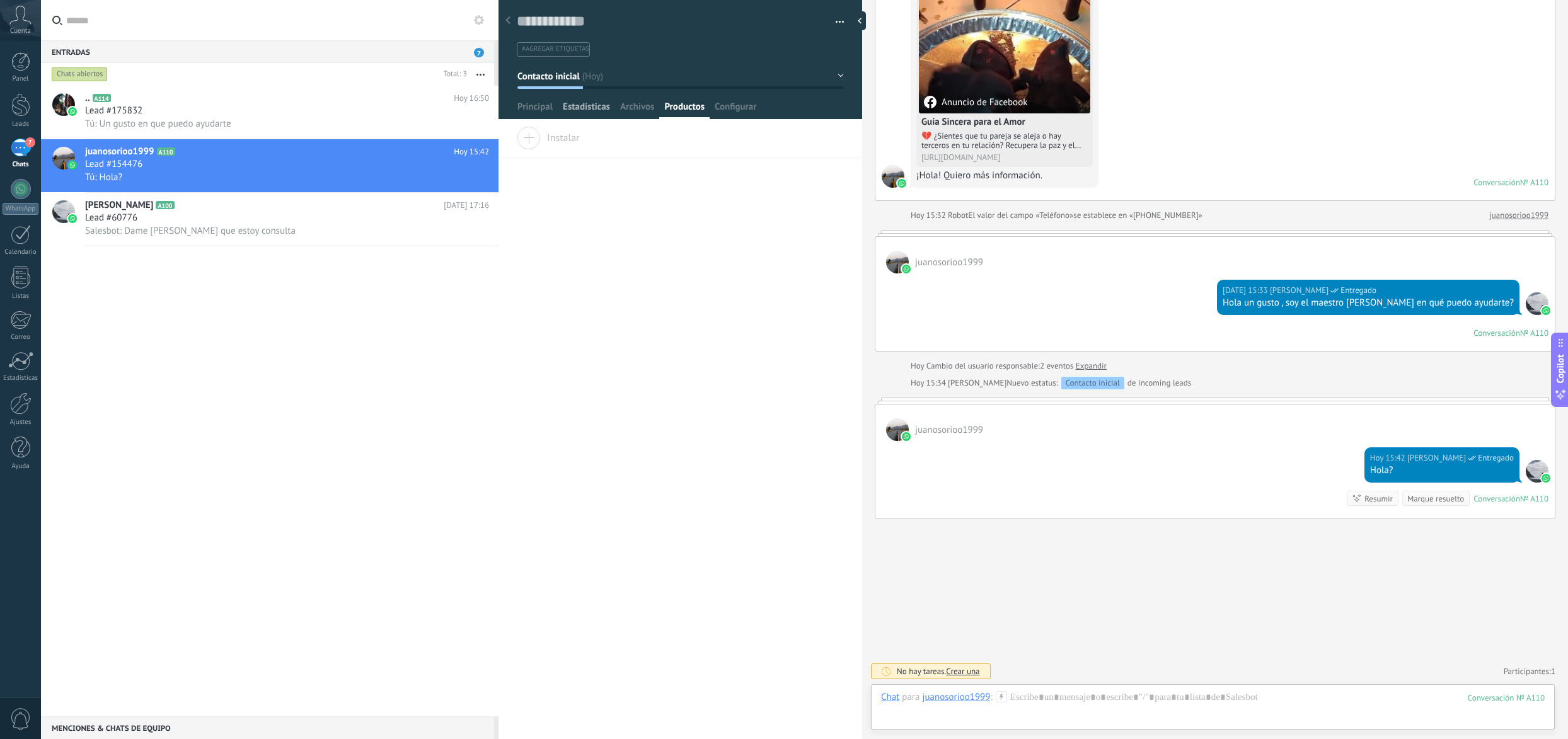
click at [591, 109] on span "Estadísticas" at bounding box center [586, 110] width 47 height 19
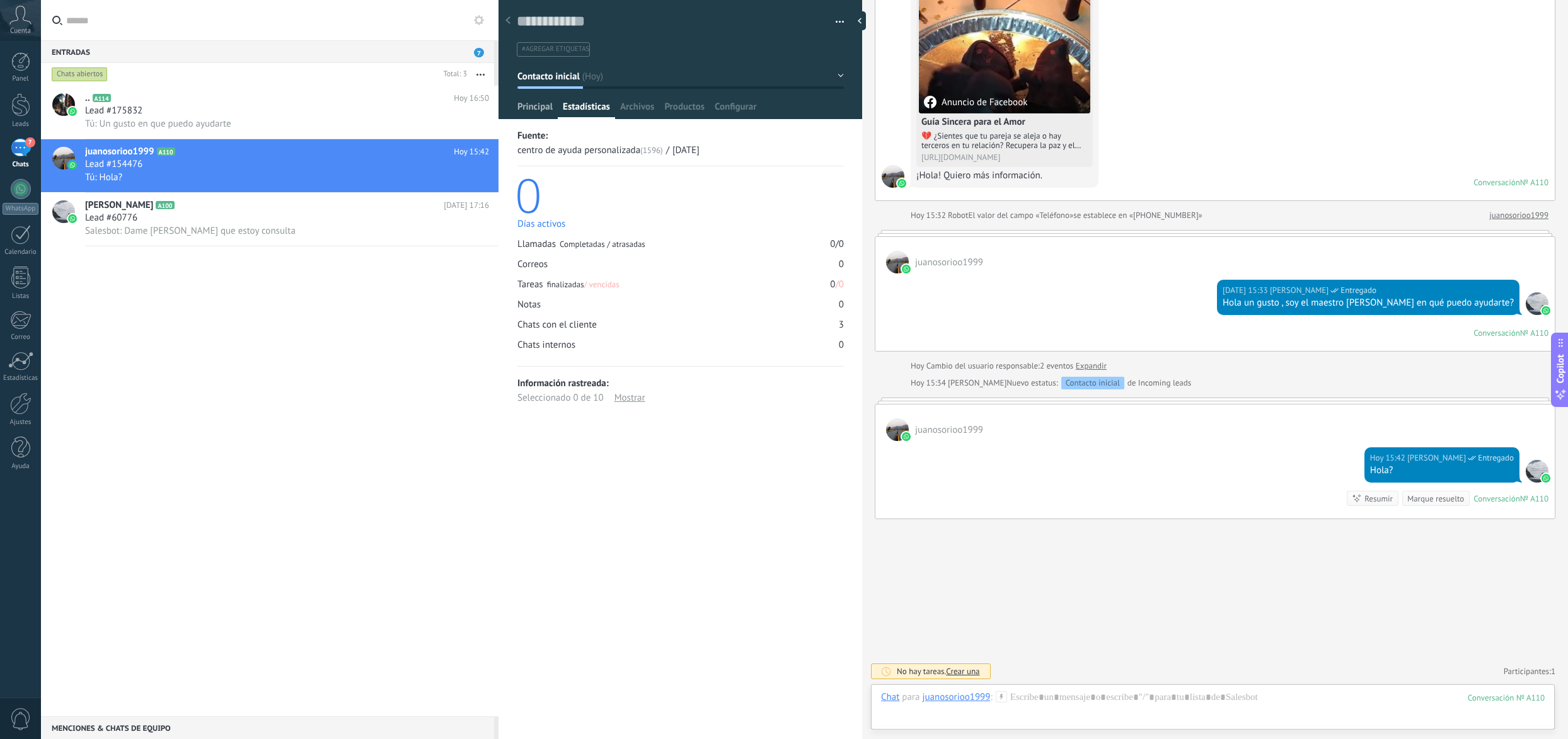
click at [542, 101] on span "Principal" at bounding box center [535, 110] width 35 height 19
